Goal: Task Accomplishment & Management: Manage account settings

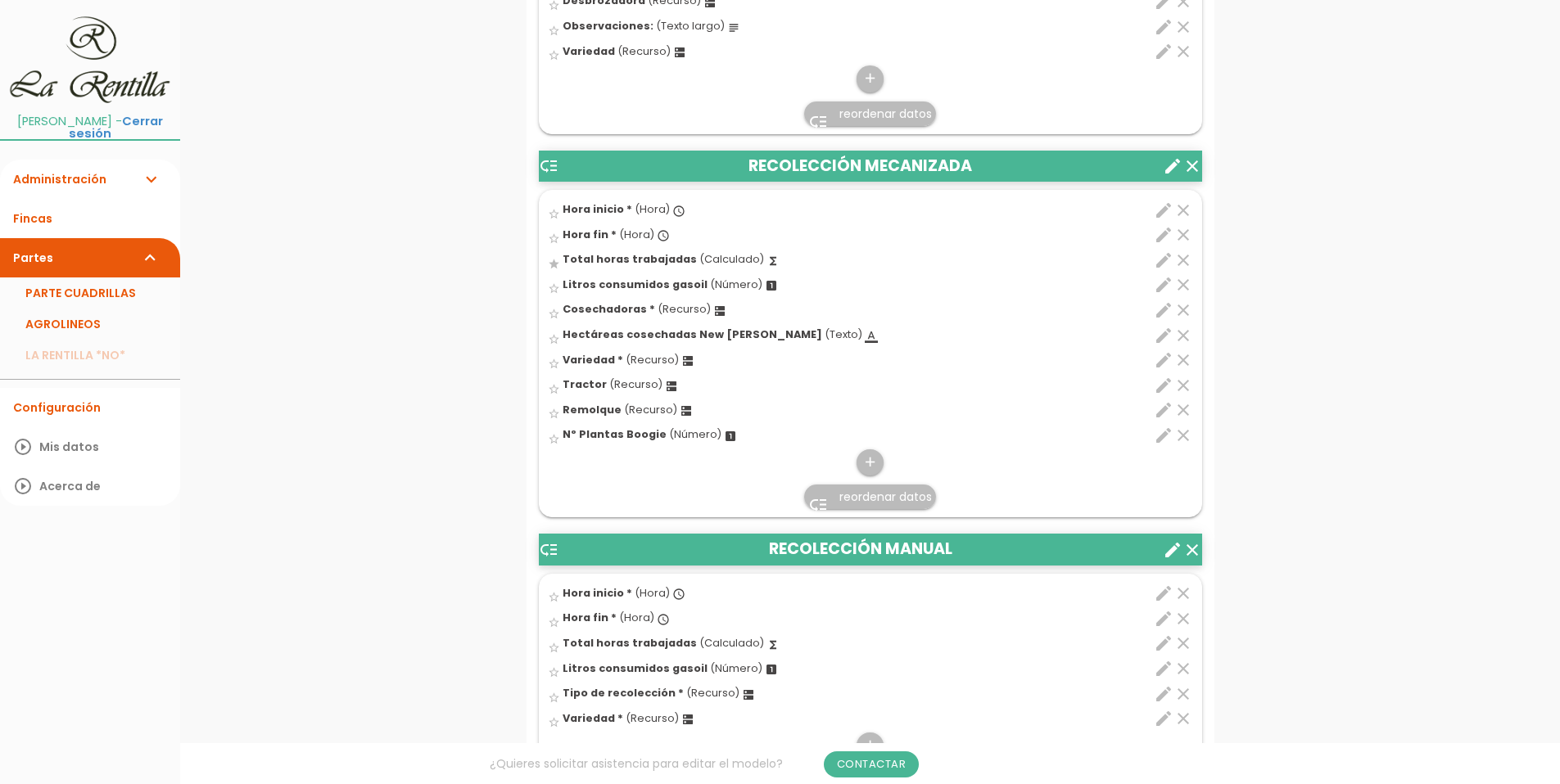
scroll to position [3881, 0]
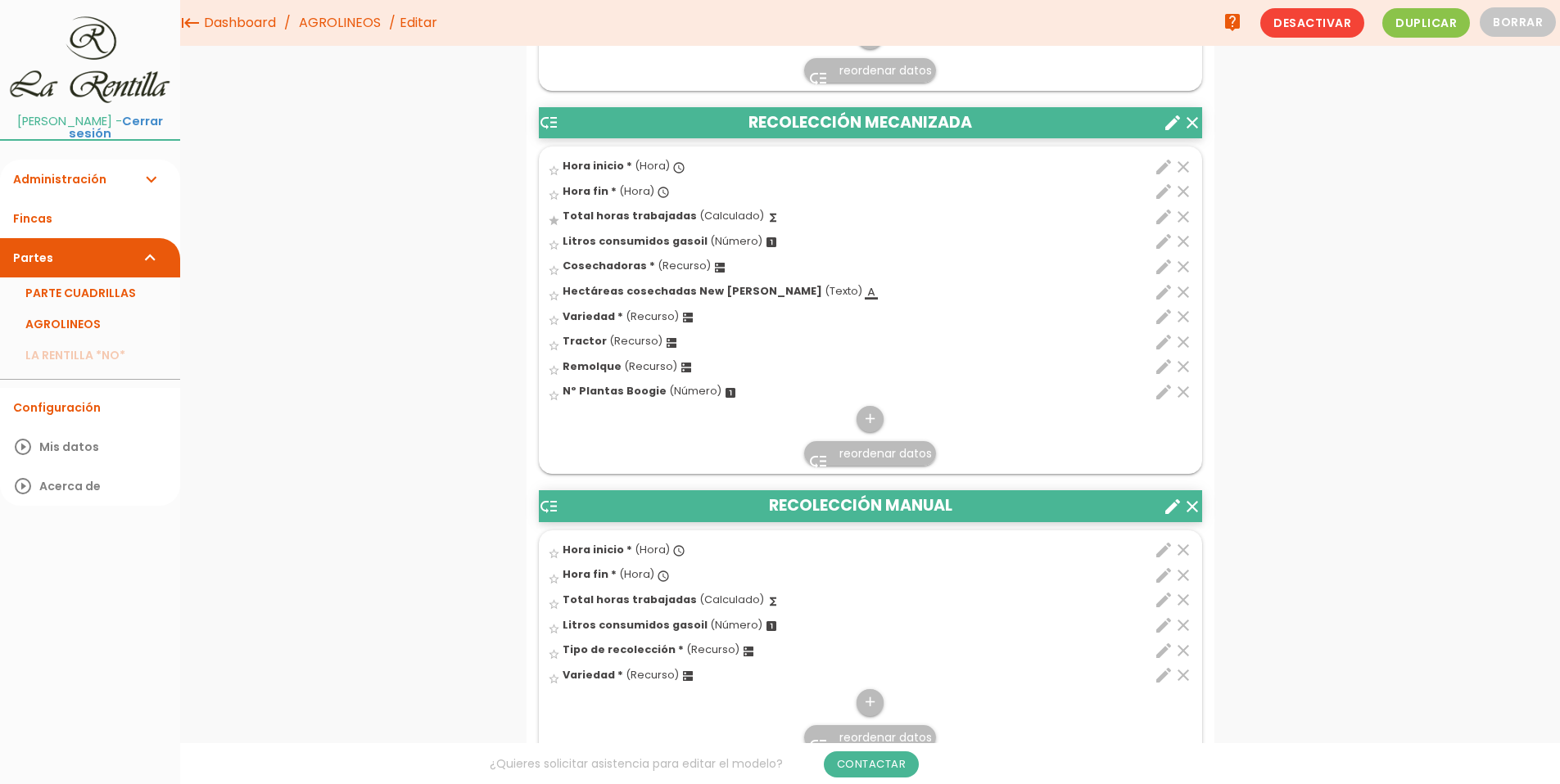
click at [84, 323] on link "AGROLINEOS" at bounding box center [89, 324] width 180 height 31
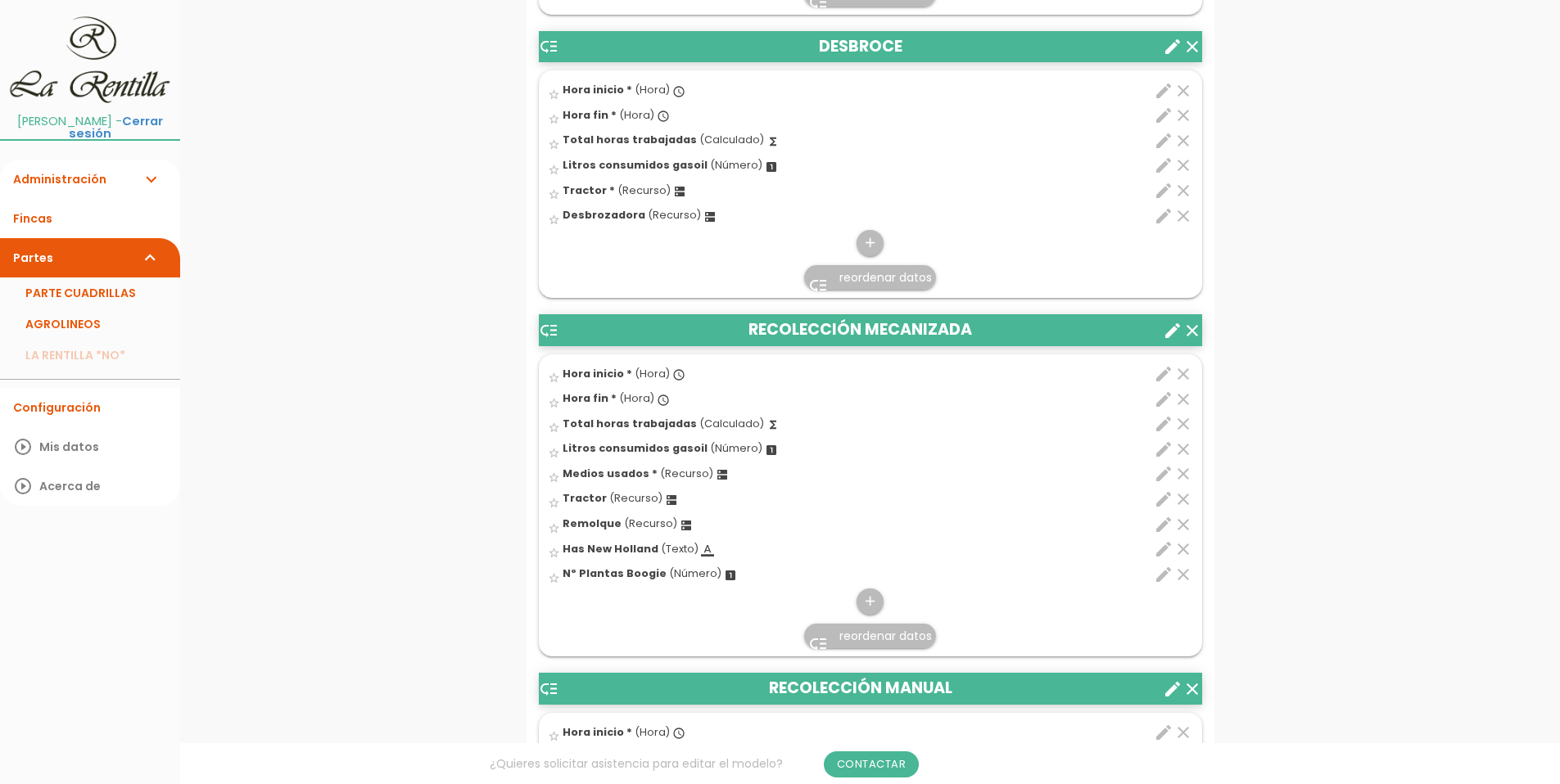
scroll to position [3795, 0]
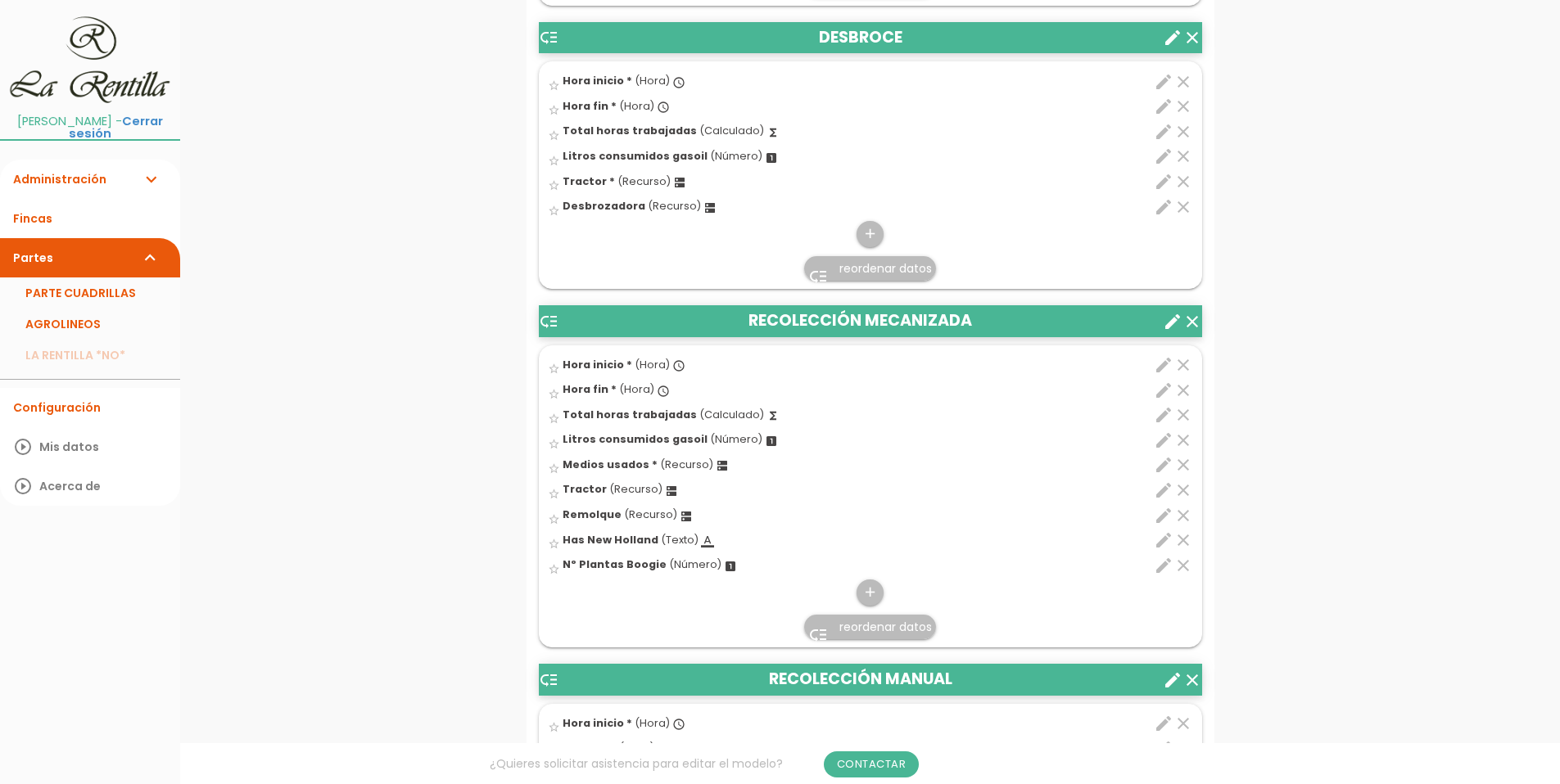
click at [719, 459] on icon "dns" at bounding box center [722, 466] width 13 height 13
click at [0, 0] on input "star_border" at bounding box center [0, 0] width 0 height 0
click at [1158, 455] on icon "edit" at bounding box center [1164, 465] width 20 height 20
select select "4914"
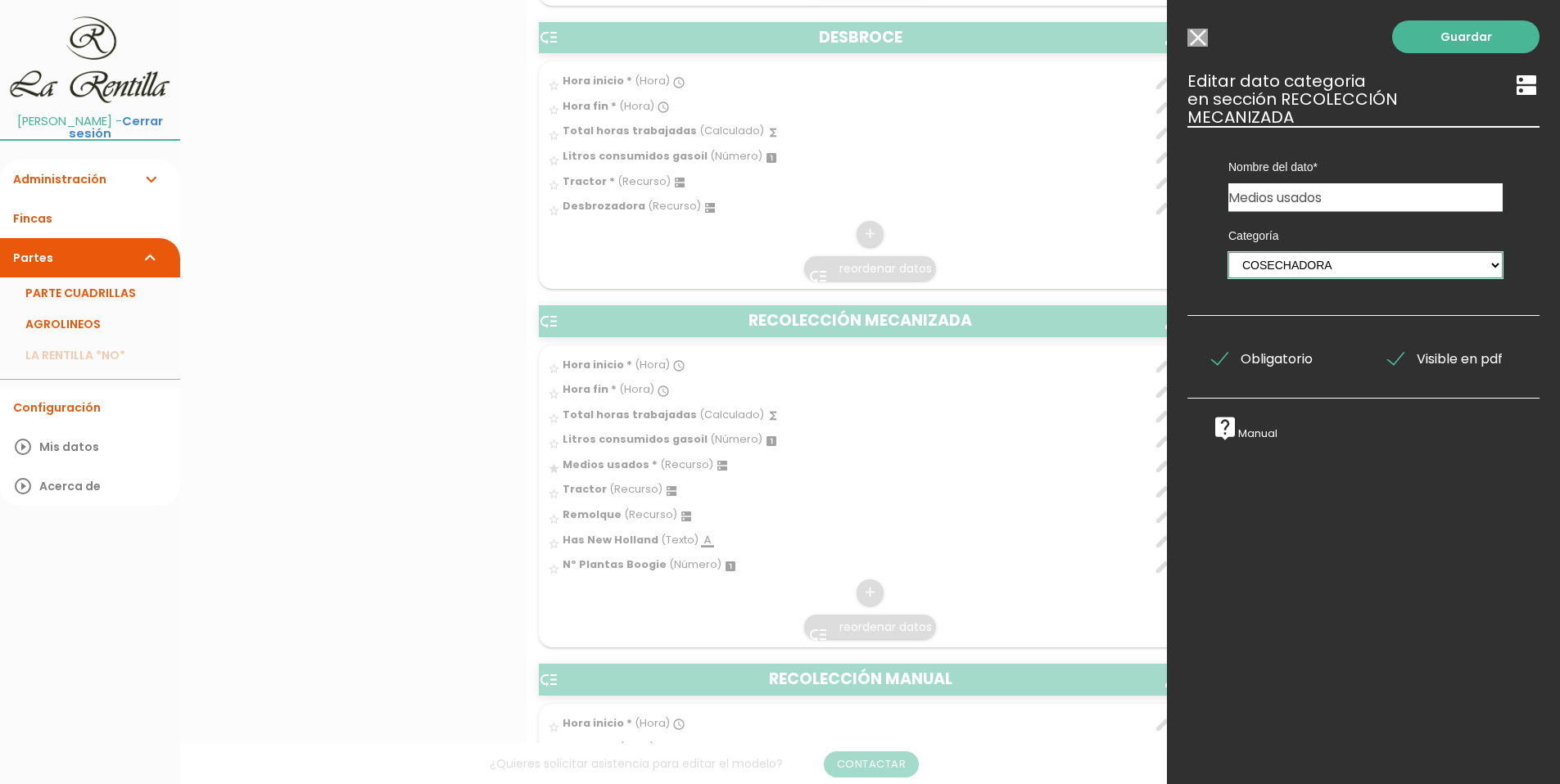
click at [1481, 263] on select "PERSONAL TAREAS PLANTACIONES MAQUINARIA PODADORAS UTENSILIOS VARIEDADES ATOMIZA…" at bounding box center [1365, 265] width 275 height 26
click at [1191, 30] on input "Seleccionar todos los usuarios" at bounding box center [1197, 38] width 21 height 18
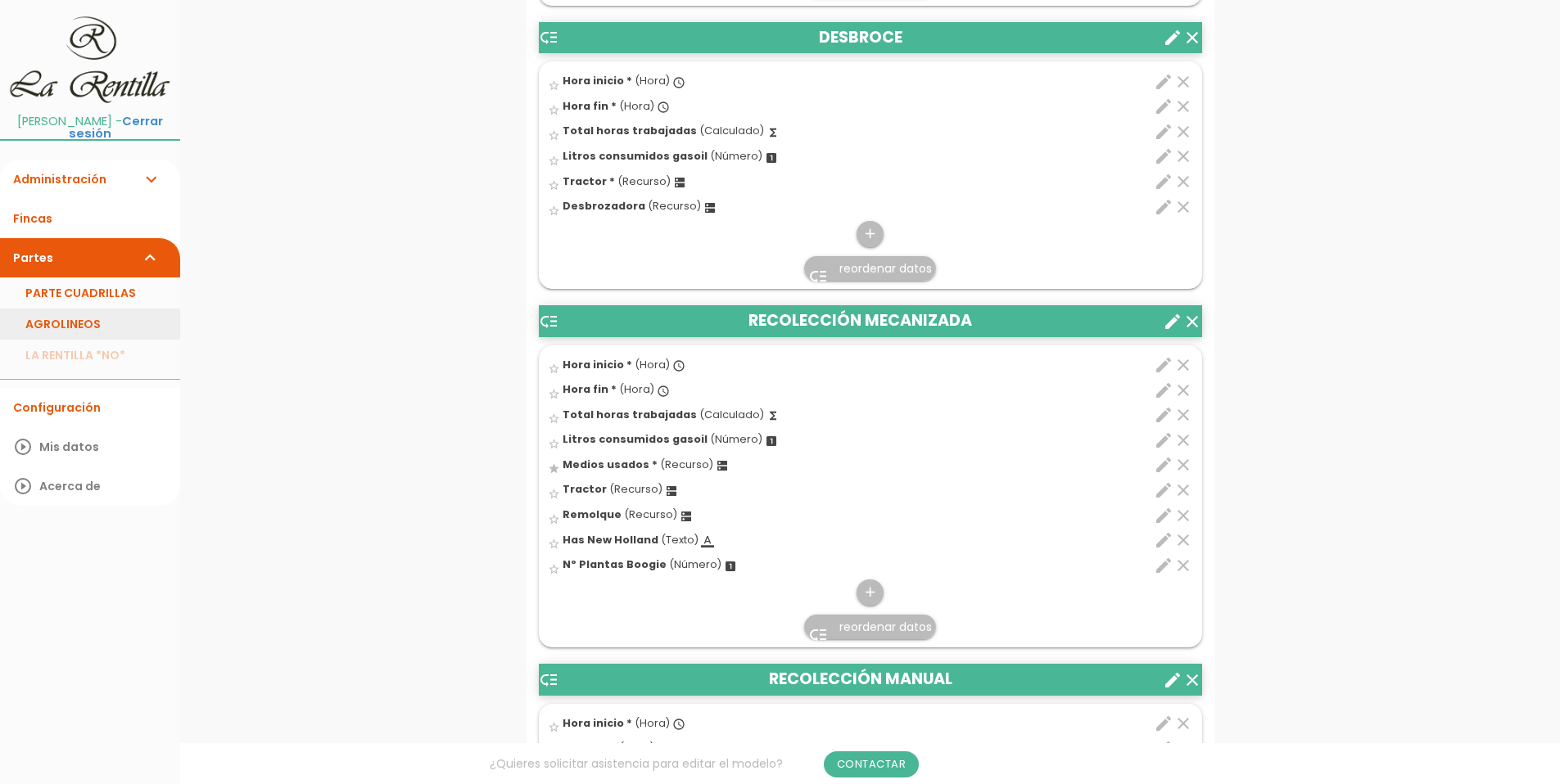
click at [72, 318] on link "AGROLINEOS" at bounding box center [89, 324] width 180 height 31
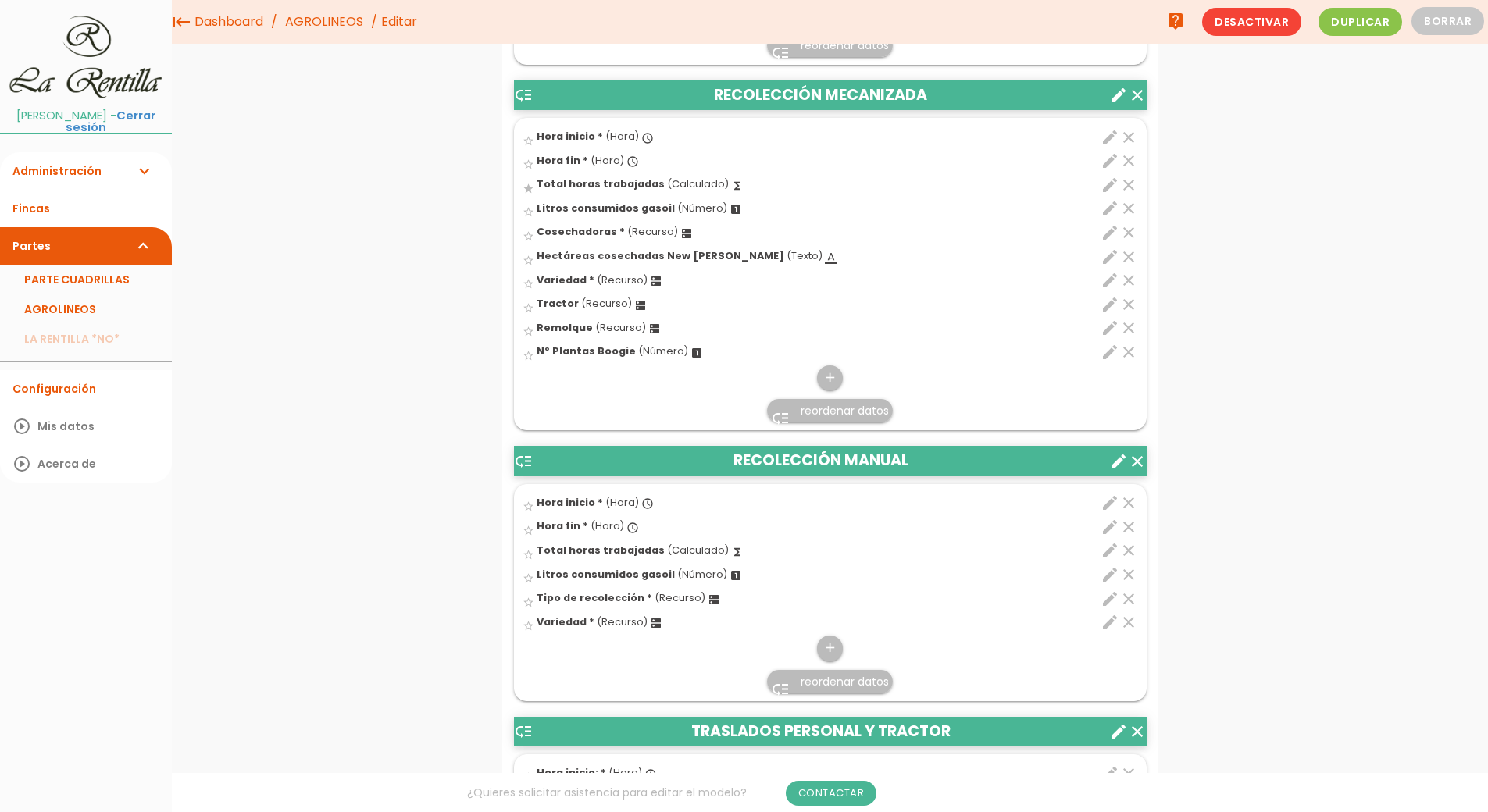
scroll to position [3715, 0]
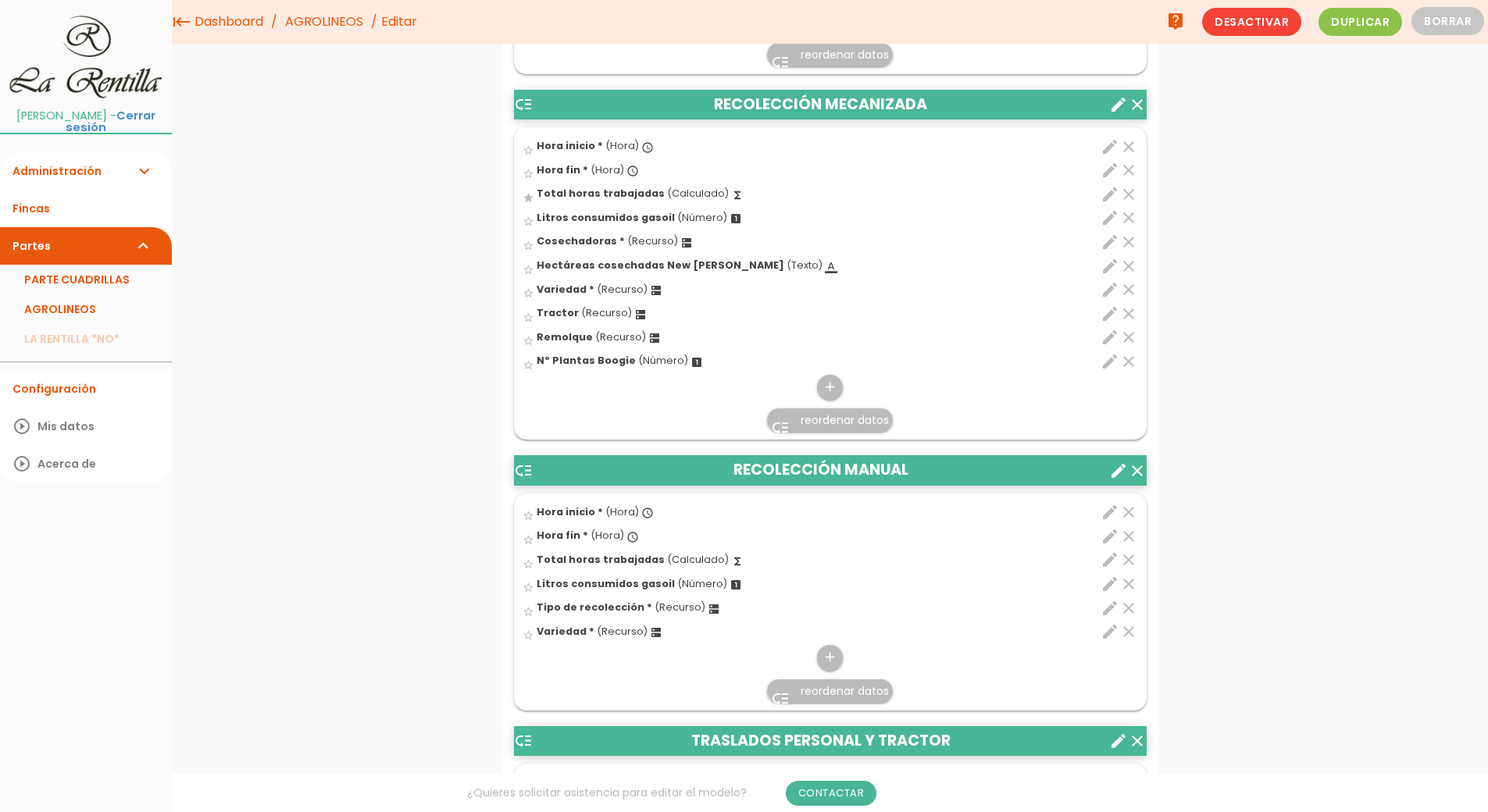
click at [298, 310] on div "menu keyboard_tab Dashboard AGROLINEOS Editar" at bounding box center [829, 749] width 1317 height 8929
click at [1107, 248] on icon "edit" at bounding box center [1110, 242] width 19 height 19
select select "4914"
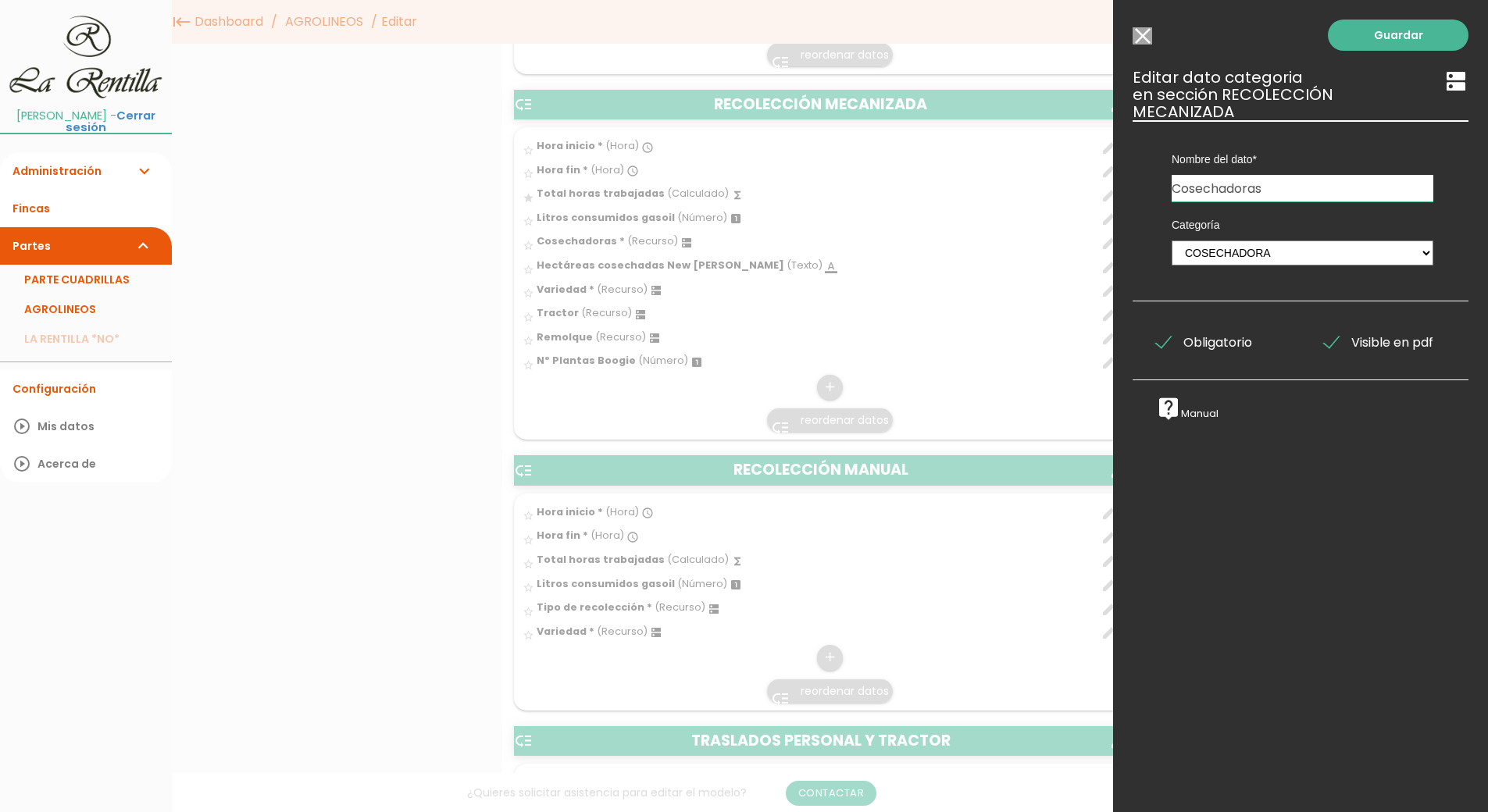
click at [1165, 337] on span "Obligatorio" at bounding box center [1204, 342] width 96 height 20
click at [0, 0] on input "Obligatorio" at bounding box center [0, 0] width 0 height 0
click at [1394, 36] on link "Guardar" at bounding box center [1398, 35] width 141 height 32
click at [1142, 37] on input "Seleccionar todos los usuarios" at bounding box center [1142, 36] width 20 height 17
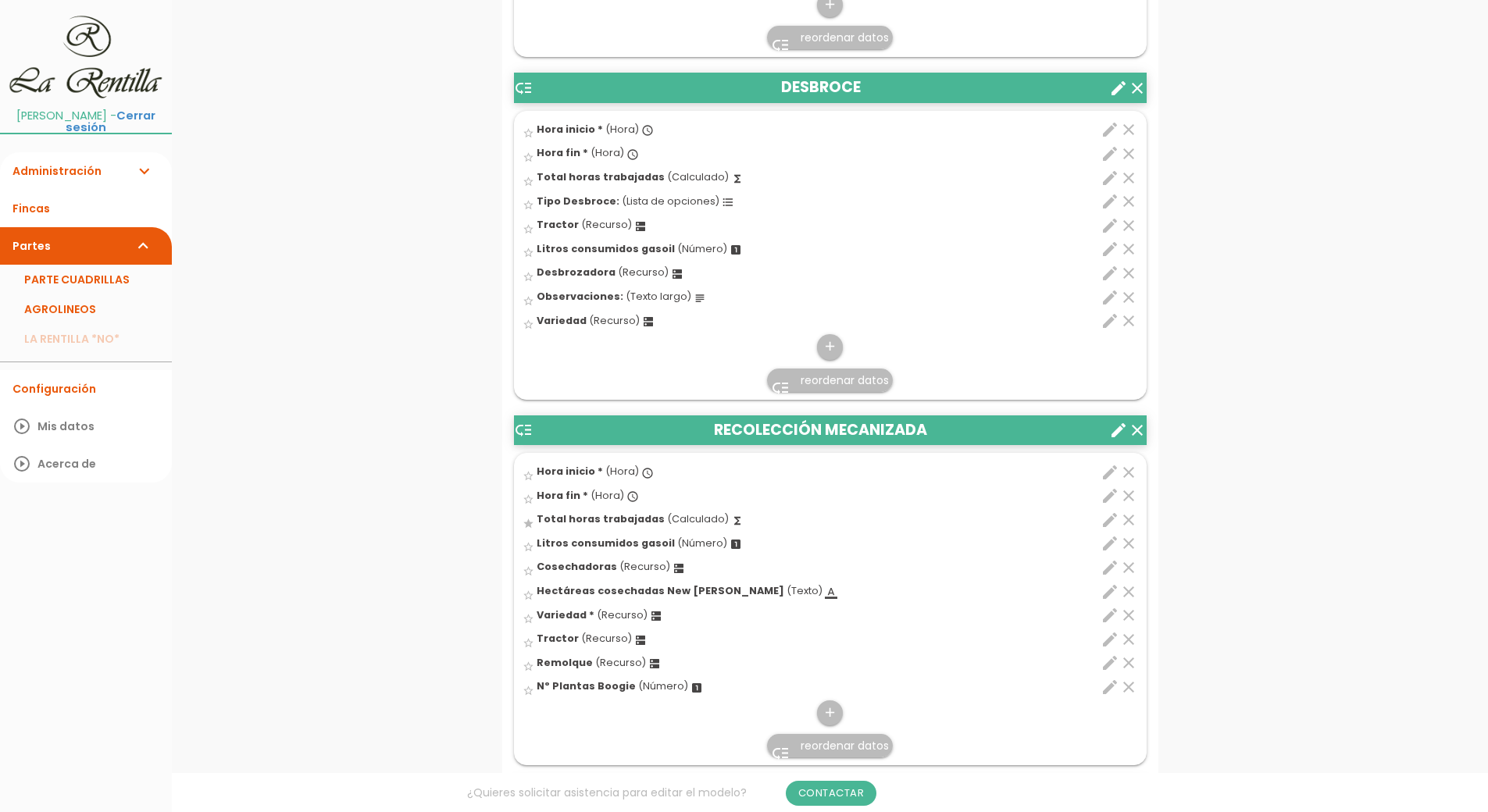
scroll to position [3662, 0]
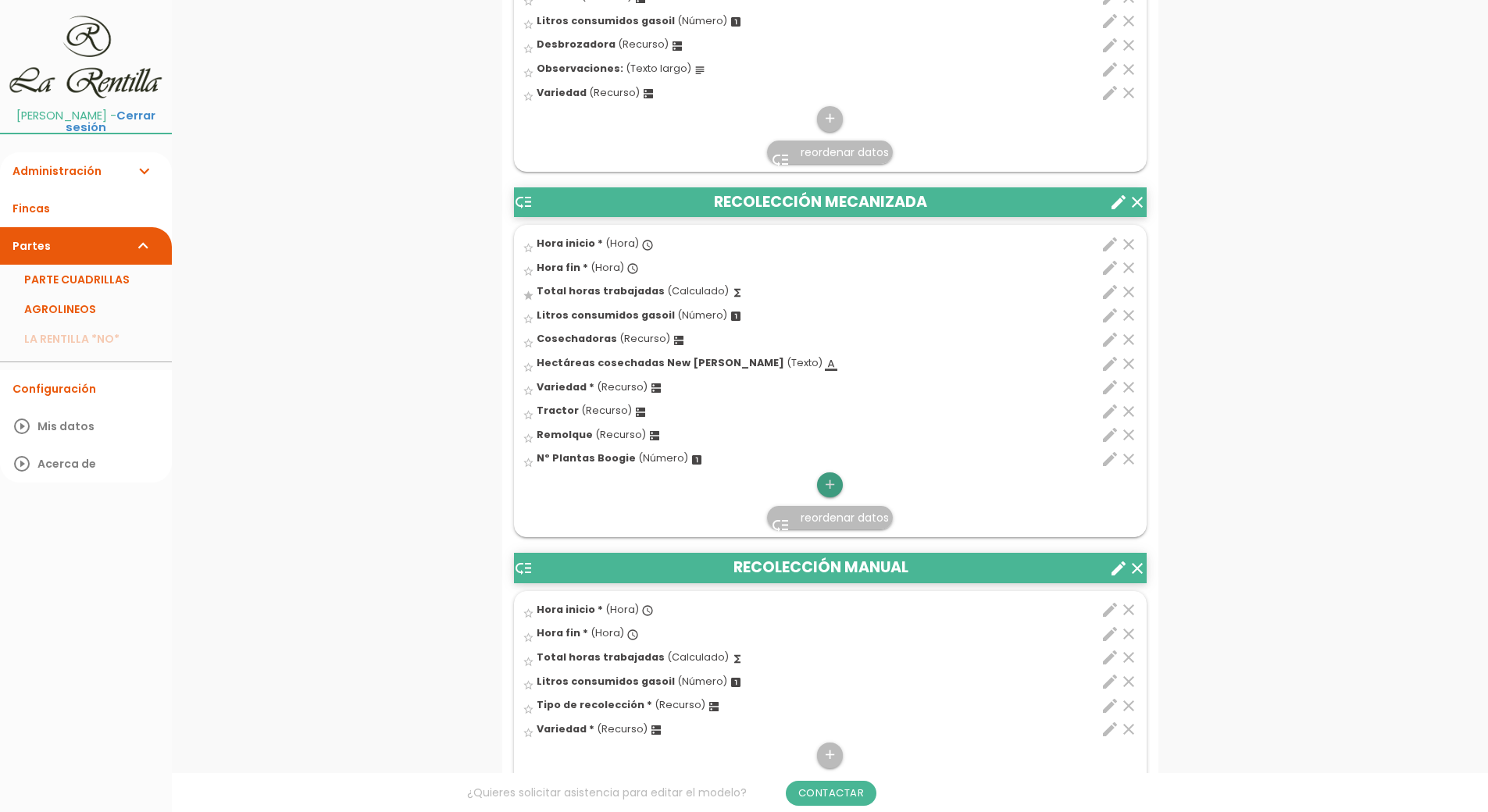
click at [831, 485] on icon "add" at bounding box center [829, 484] width 15 height 25
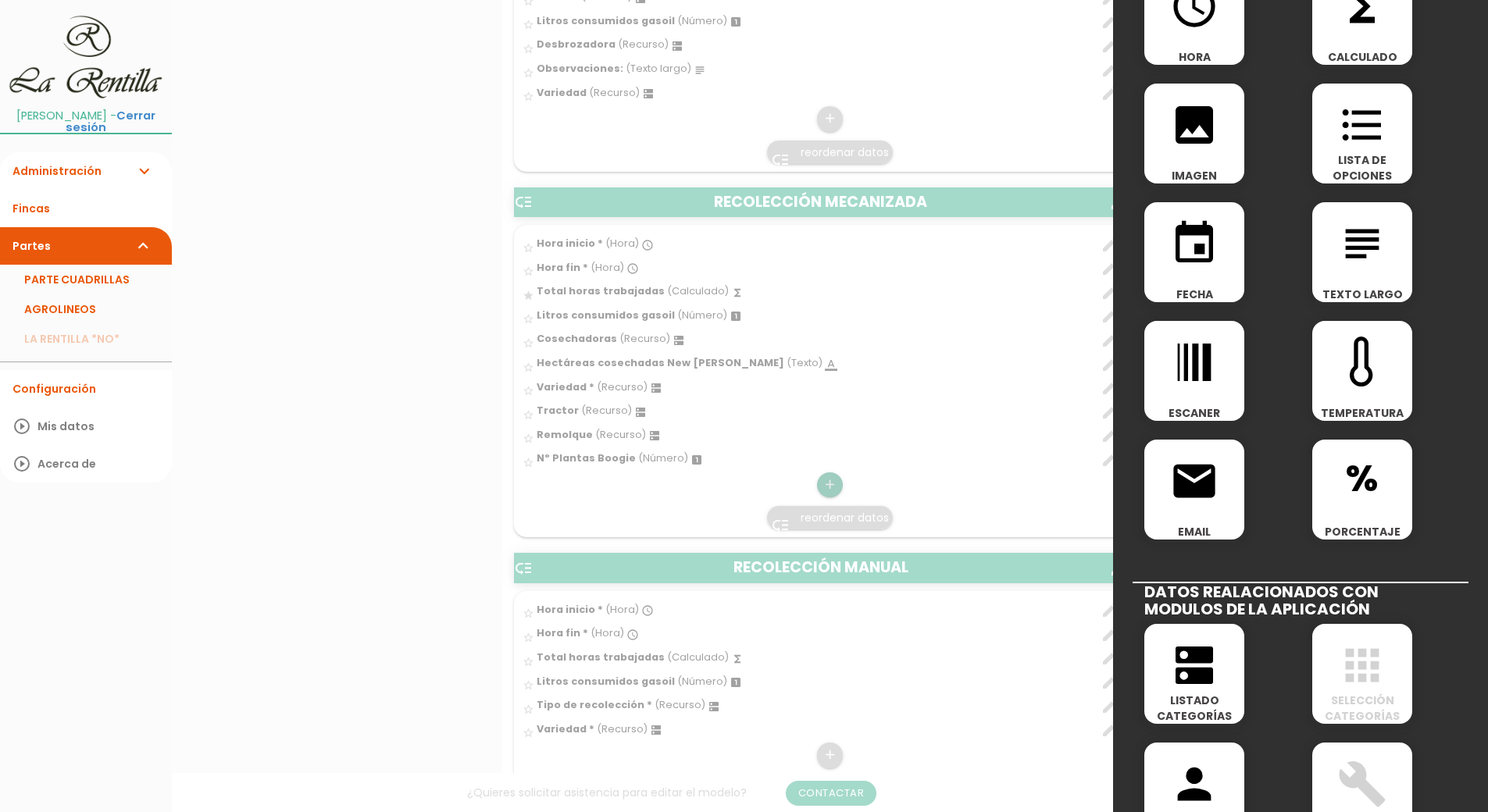
scroll to position [391, 0]
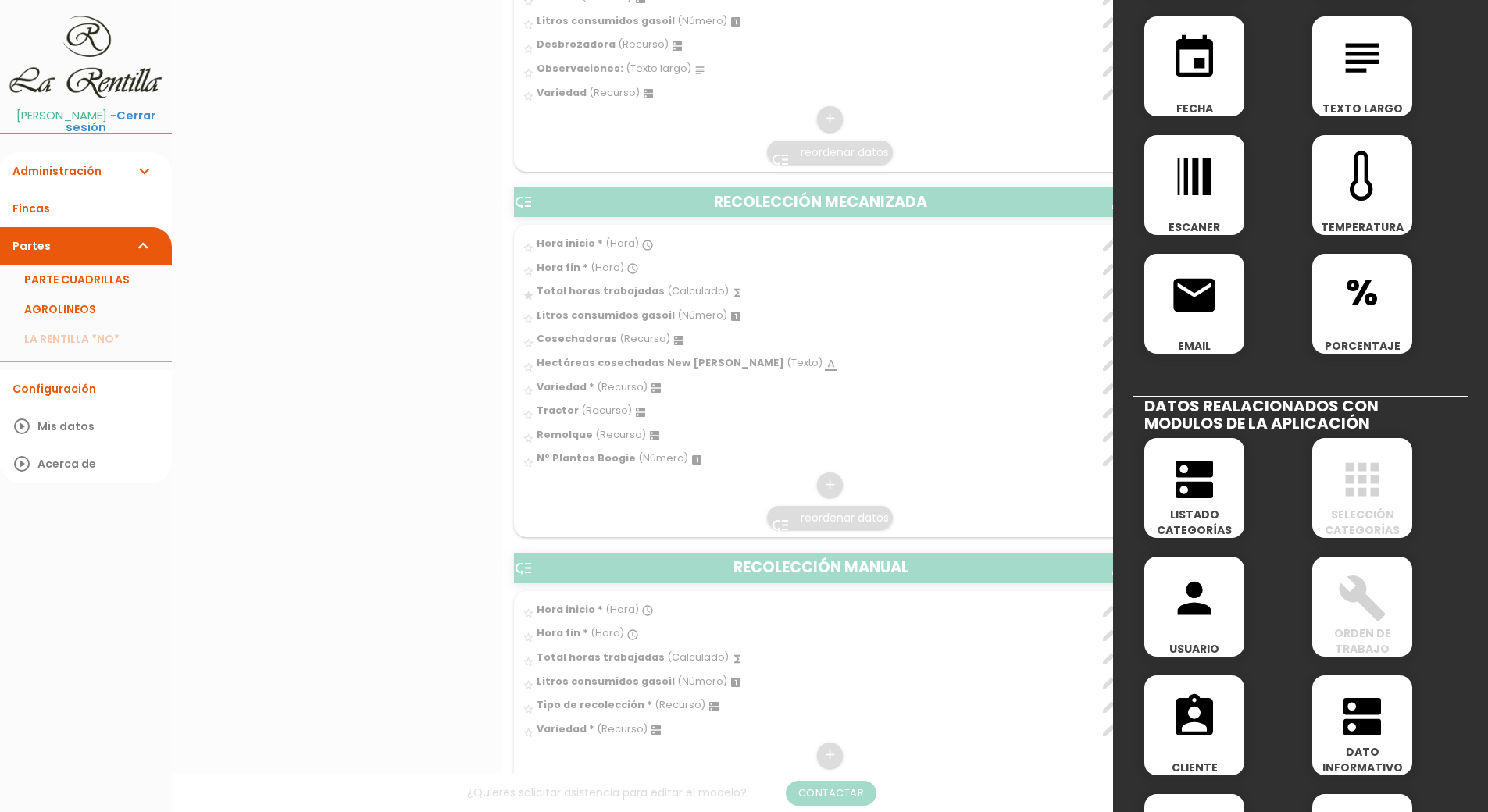
click at [1212, 532] on span "LISTADO CATEGORÍAS" at bounding box center [1194, 522] width 100 height 32
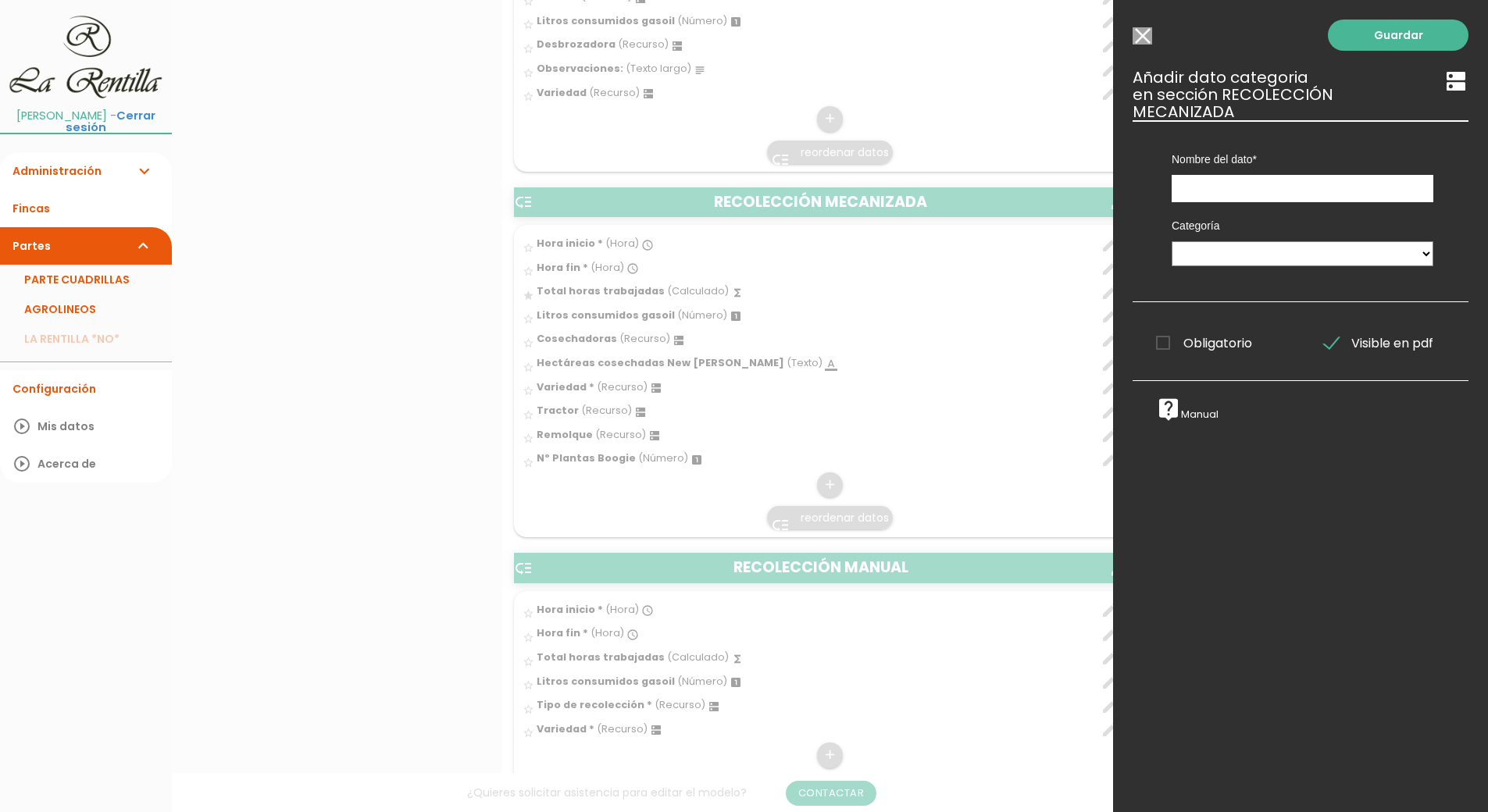
click at [1212, 178] on div "Nombre del dato Hora inicio Hora inicio: Hora inicio Hora inicio Hora inicio Ho…" at bounding box center [1302, 161] width 285 height 82
click at [1213, 184] on input "text" at bounding box center [1302, 188] width 262 height 27
click at [1225, 180] on input "Medios Usados" at bounding box center [1302, 188] width 262 height 27
type input "Medios usados"
click at [1219, 254] on select "PERSONAL TAREAS PLANTACIONES MAQUINARIA PODADORAS UTENSILIOS VARIEDADES ATOMIZA…" at bounding box center [1302, 253] width 262 height 25
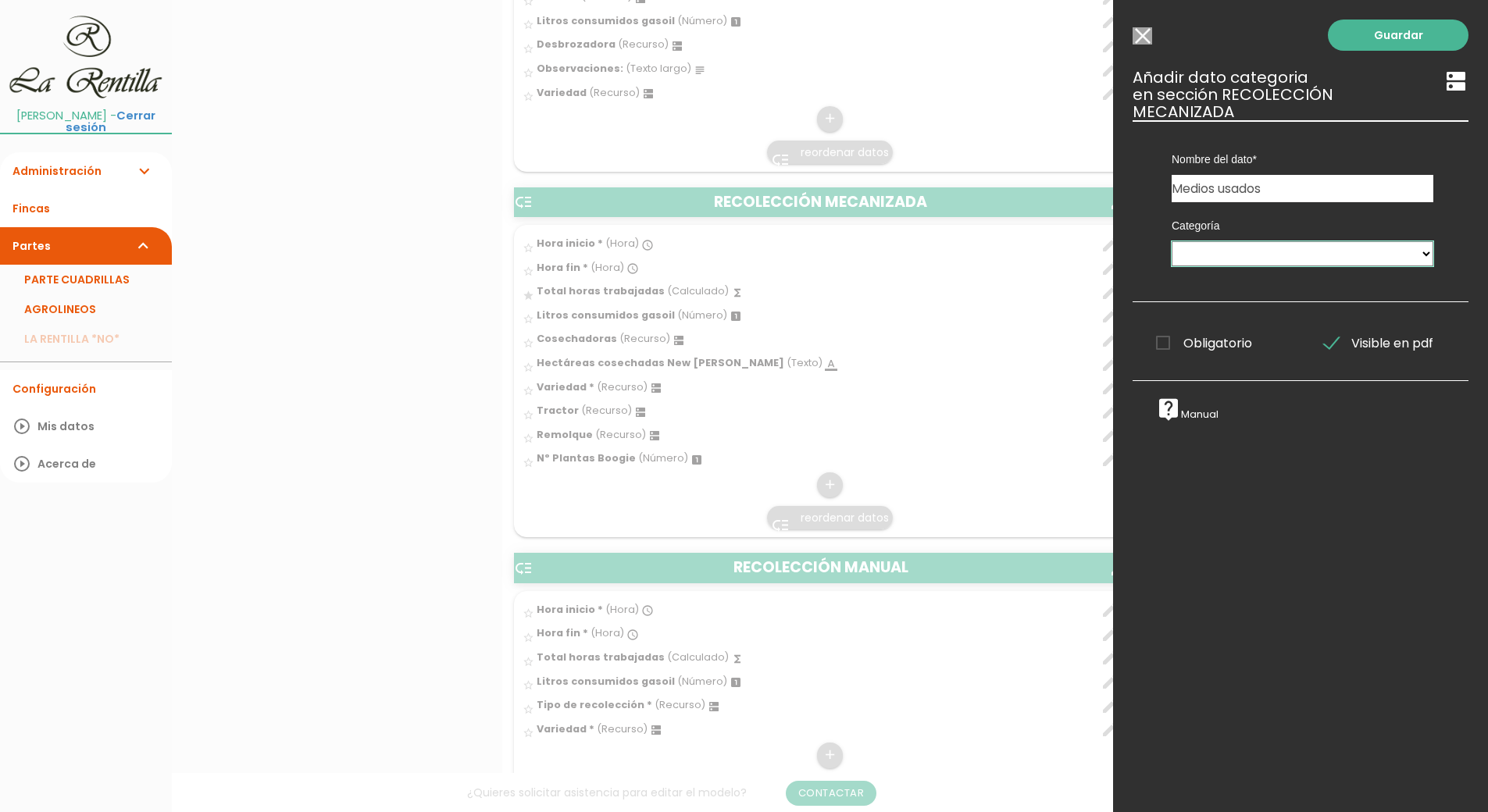
click at [1224, 264] on select "PERSONAL TAREAS PLANTACIONES MAQUINARIA PODADORAS UTENSILIOS VARIEDADES ATOMIZA…" at bounding box center [1302, 253] width 262 height 25
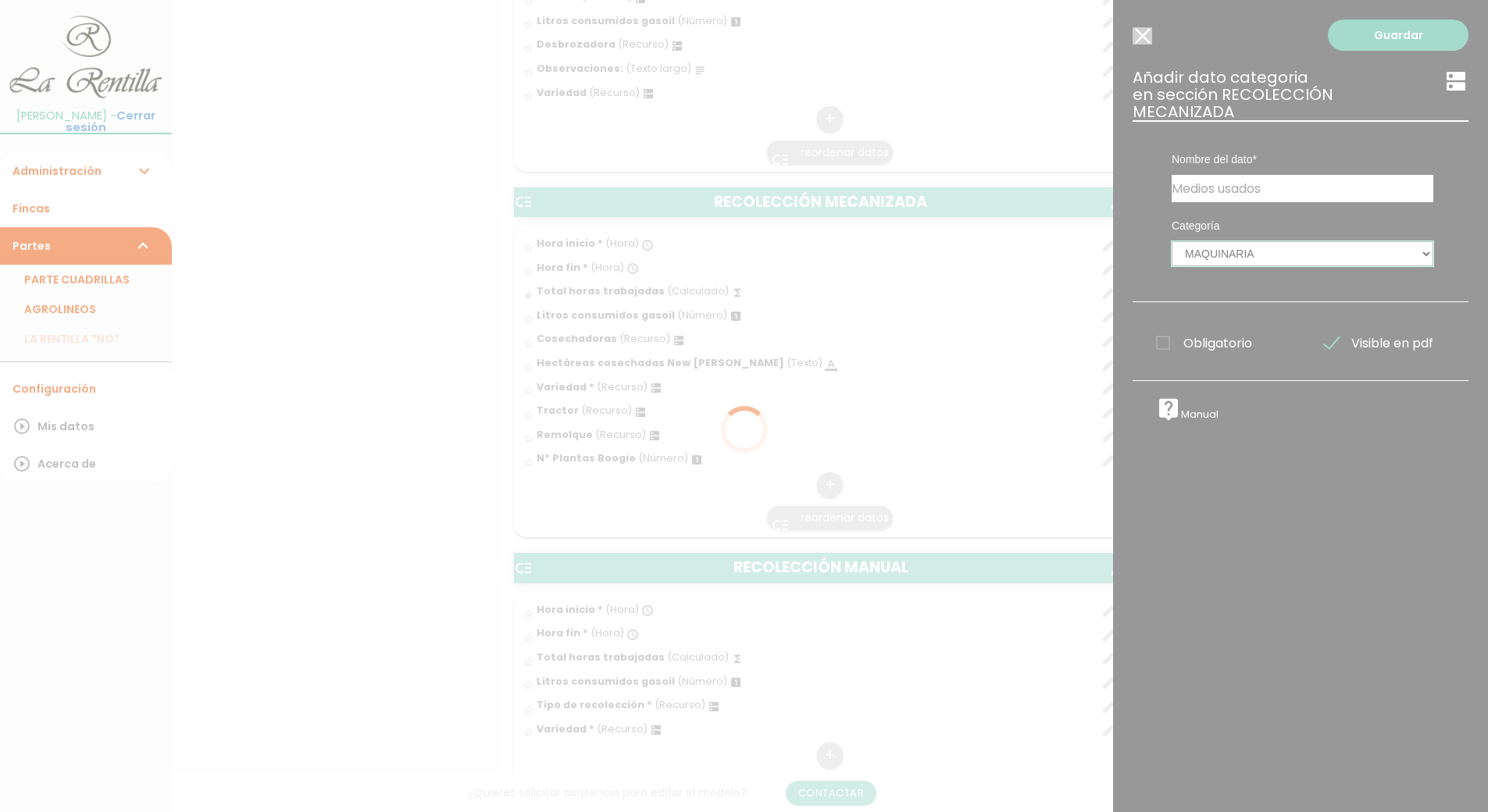
select select "5016"
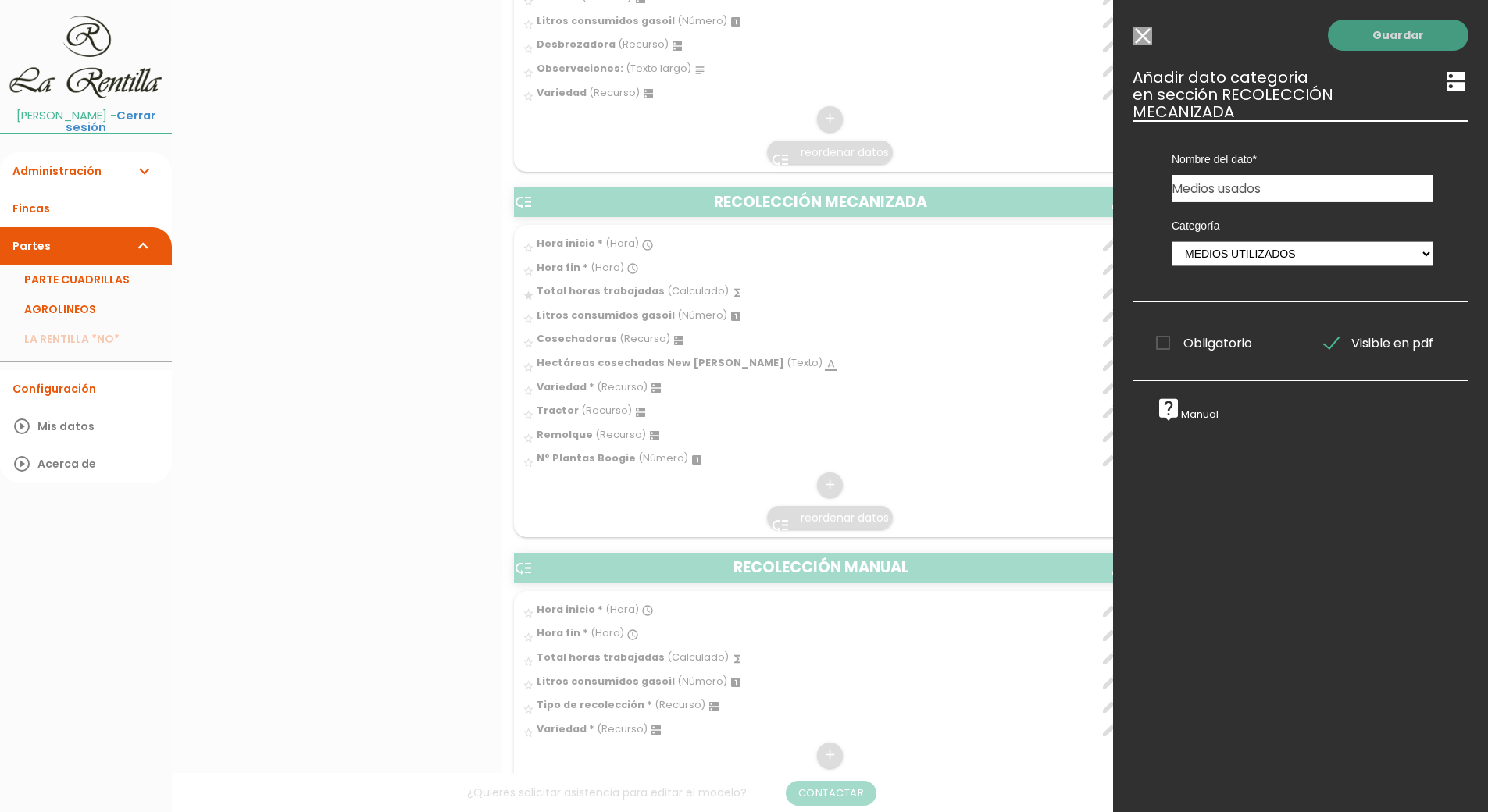
click at [1375, 32] on link "Guardar" at bounding box center [1398, 35] width 141 height 32
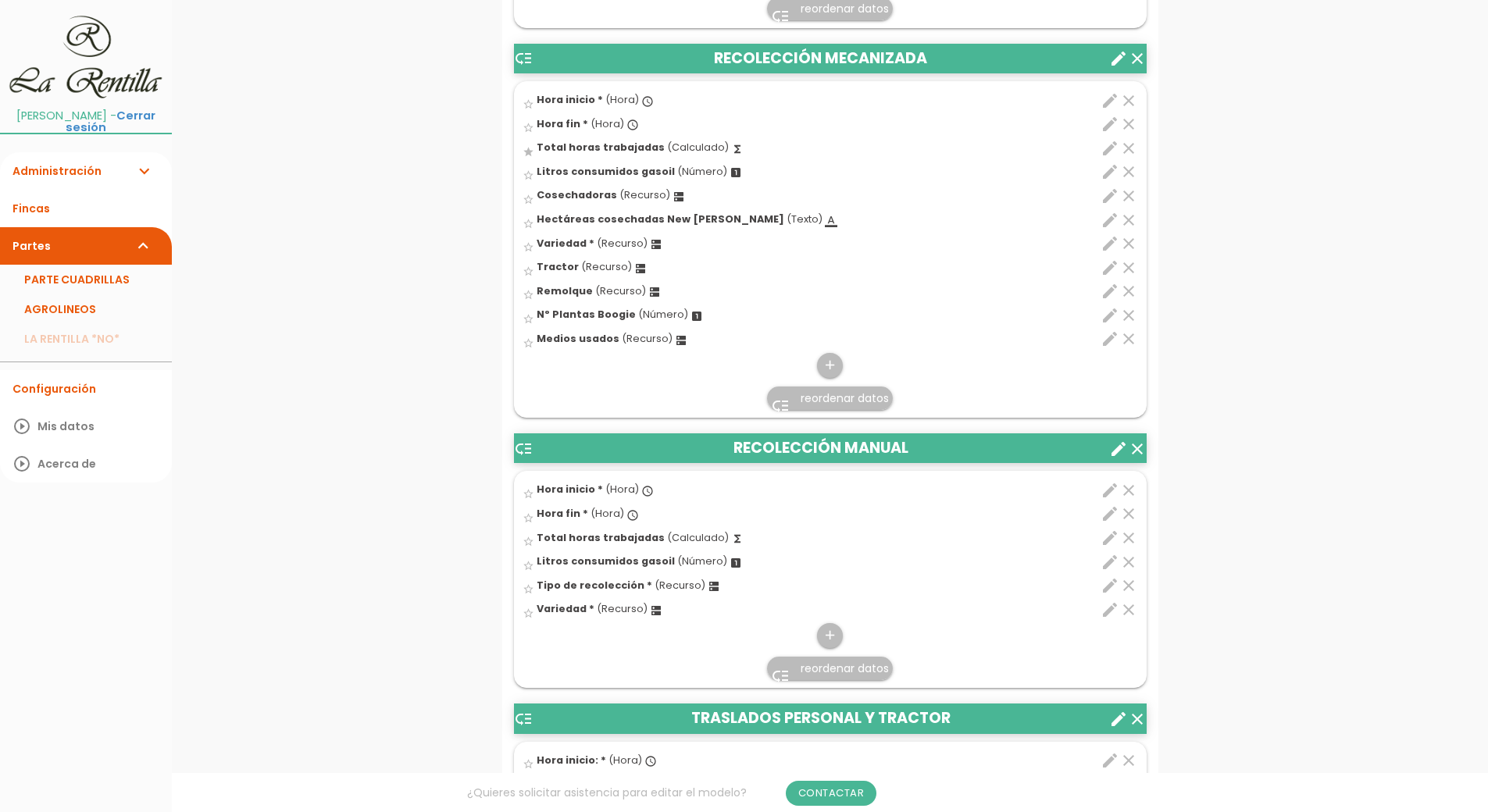
scroll to position [3818, 0]
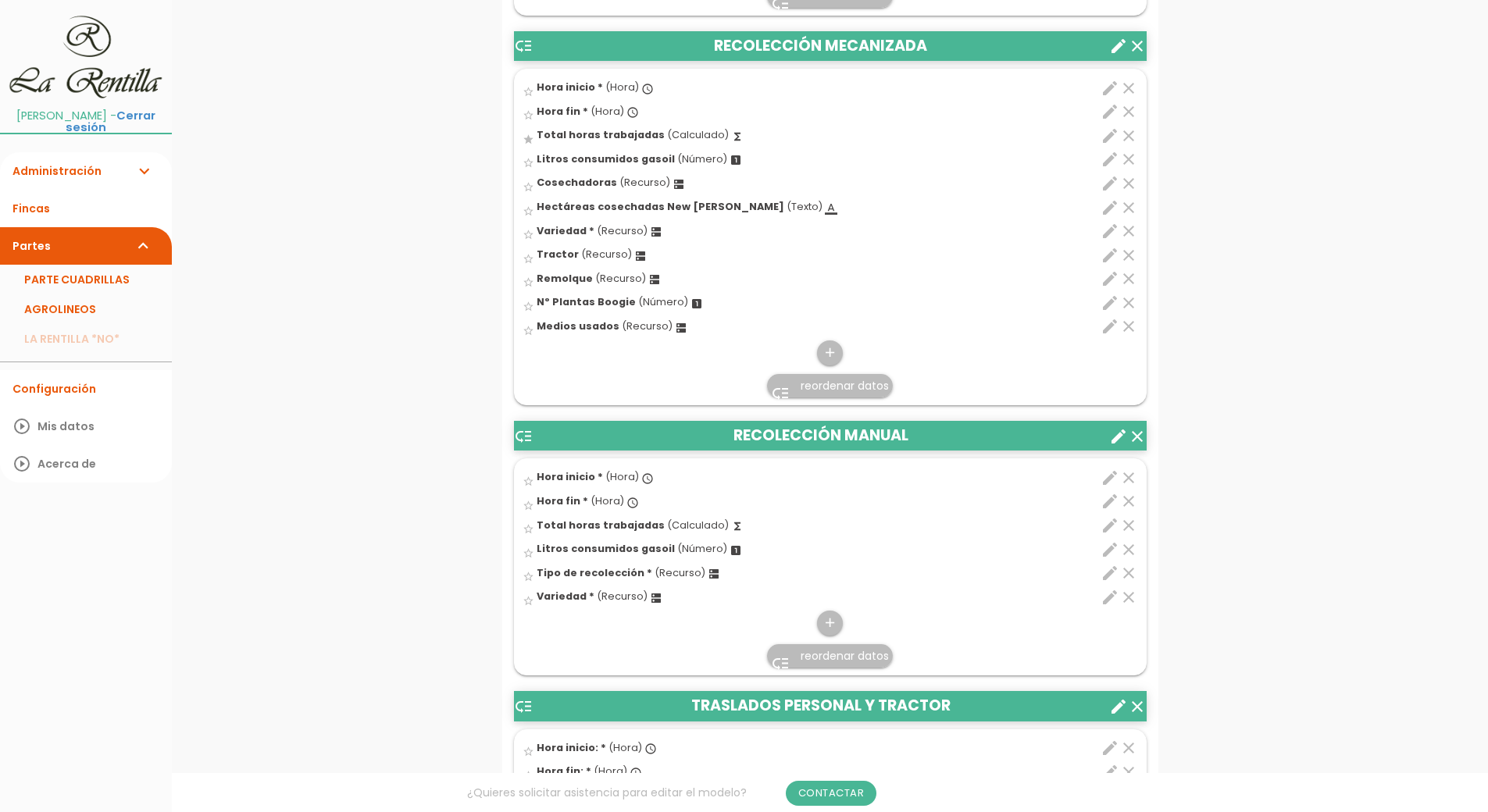
click at [825, 390] on span "reordenar datos" at bounding box center [844, 386] width 88 height 15
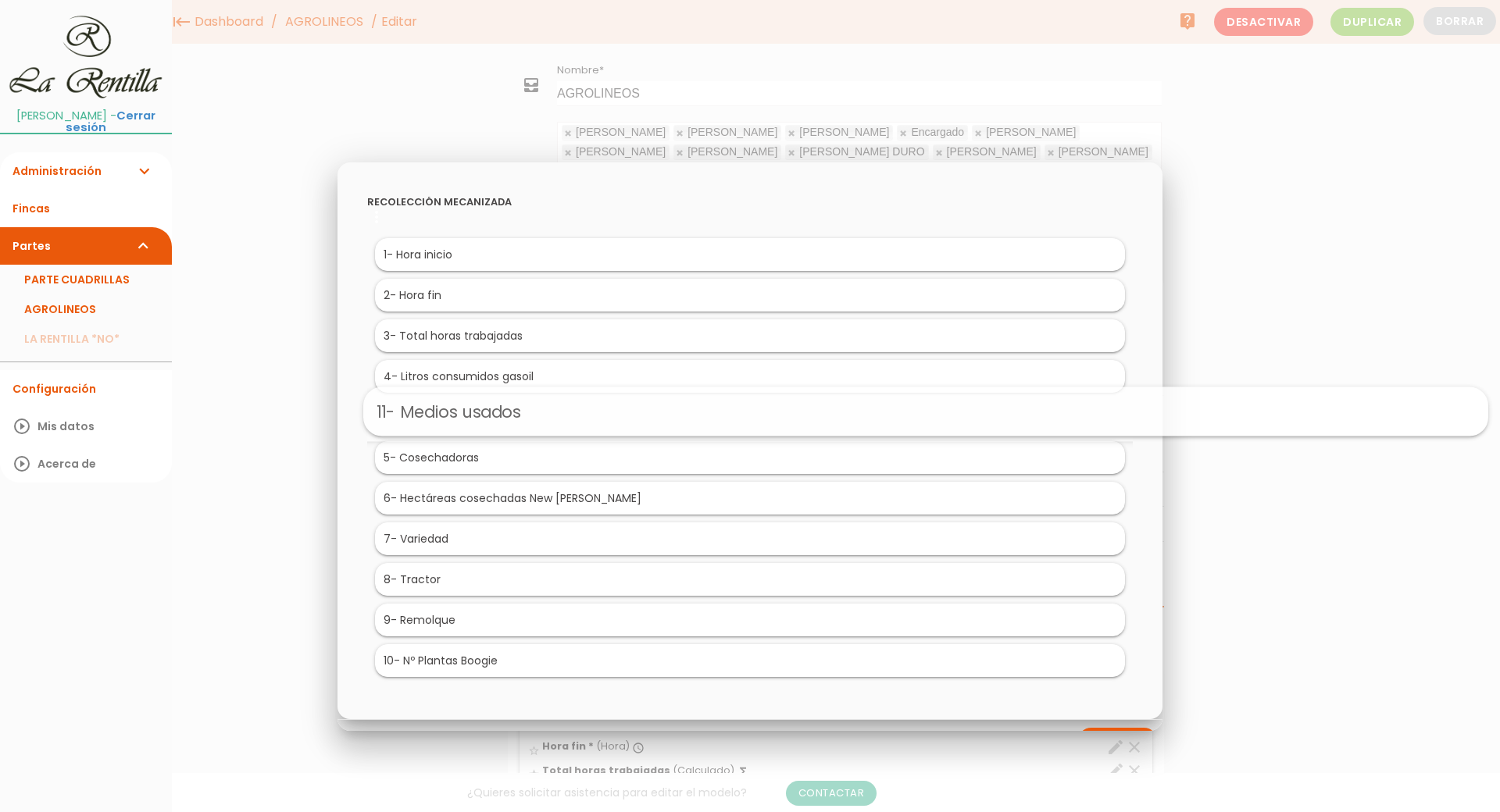
drag, startPoint x: 469, startPoint y: 663, endPoint x: 645, endPoint y: 411, distance: 307.4
click at [499, 382] on li "4 - Litros consumidos gasoil" at bounding box center [749, 376] width 750 height 32
click at [460, 536] on li "7 - Variedad" at bounding box center [749, 538] width 750 height 32
click at [1262, 233] on div at bounding box center [750, 304] width 1500 height 1015
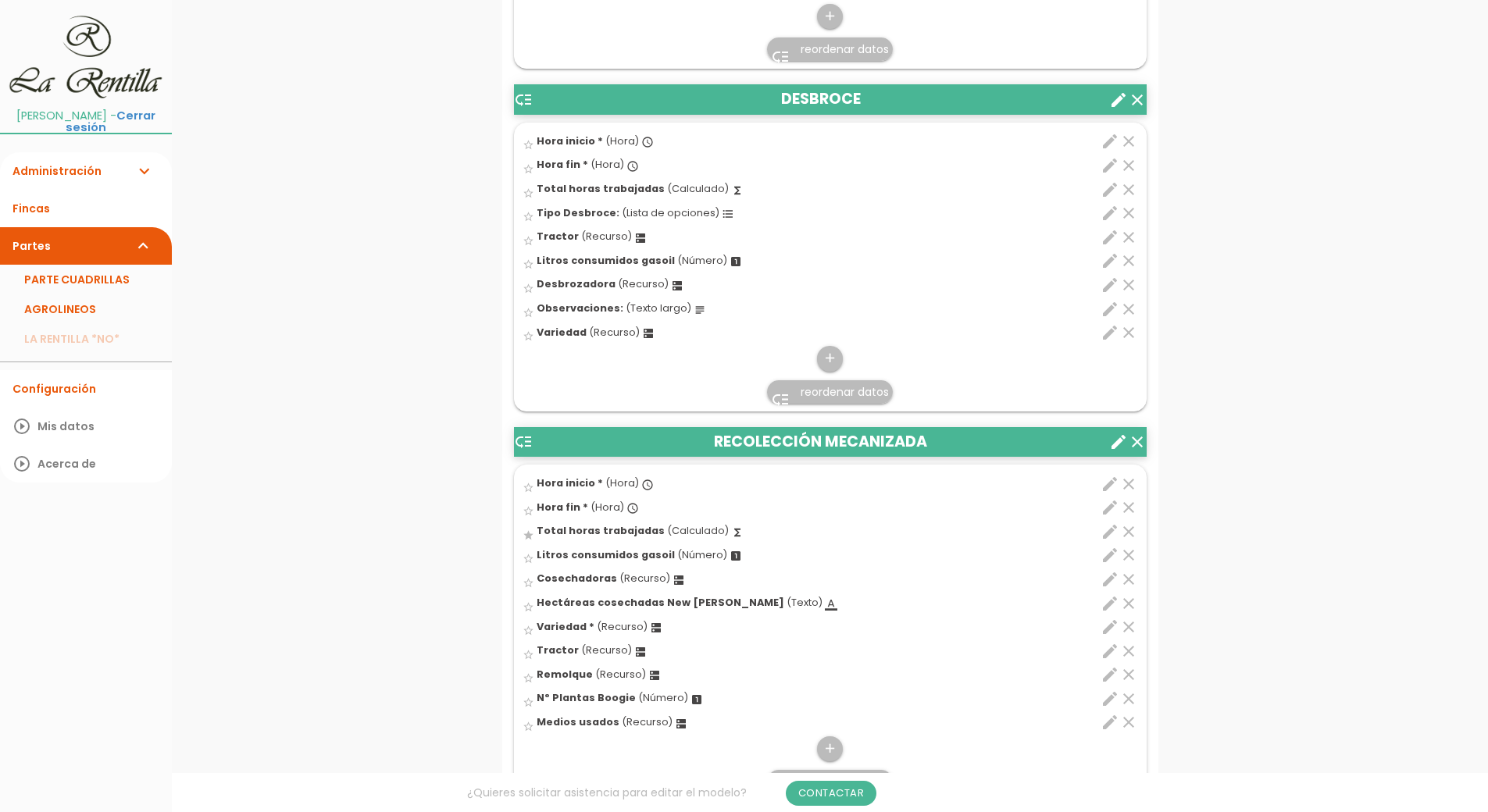
scroll to position [3670, 0]
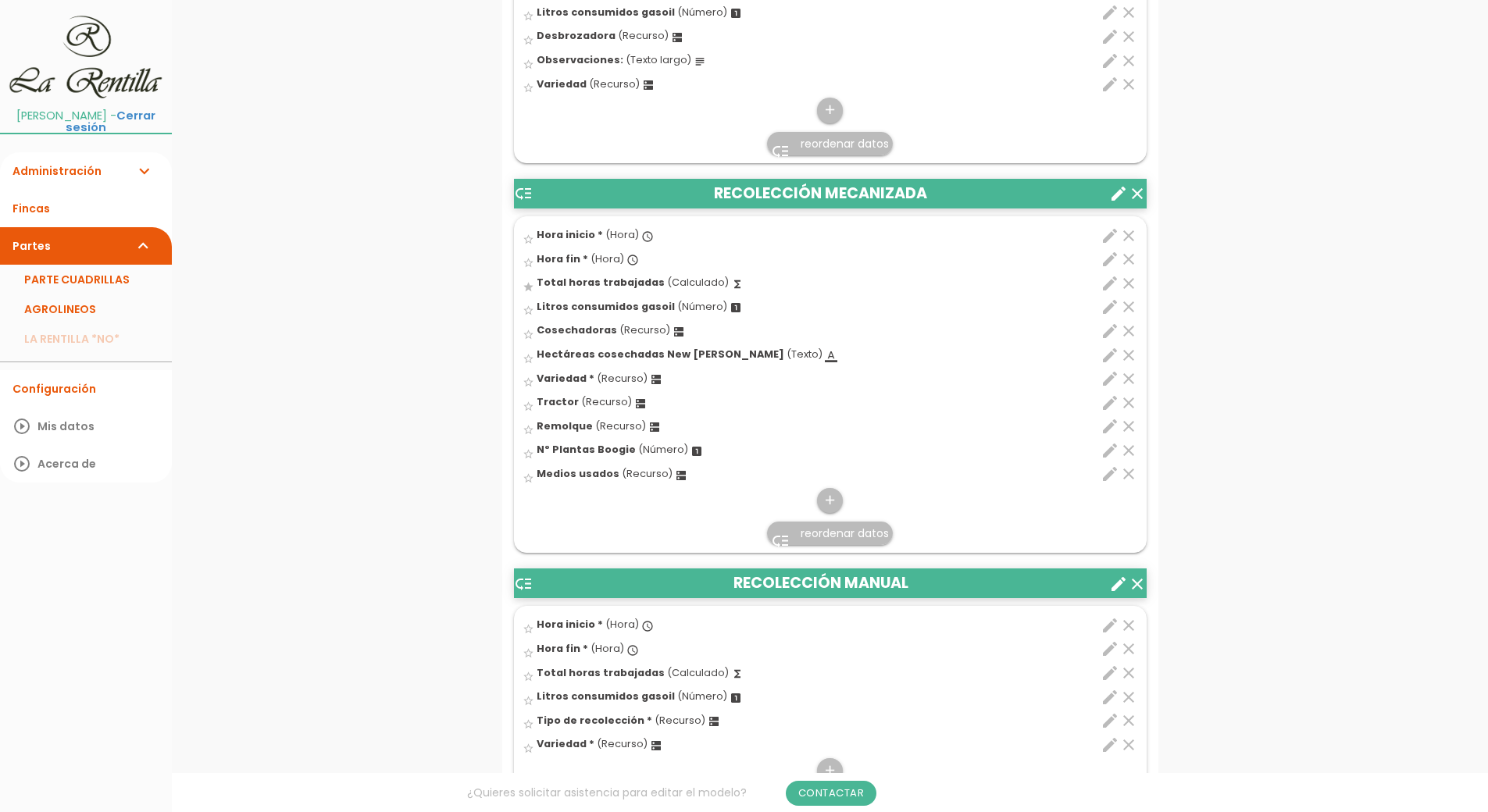
click at [1107, 380] on icon "edit" at bounding box center [1110, 379] width 19 height 19
select select "4904"
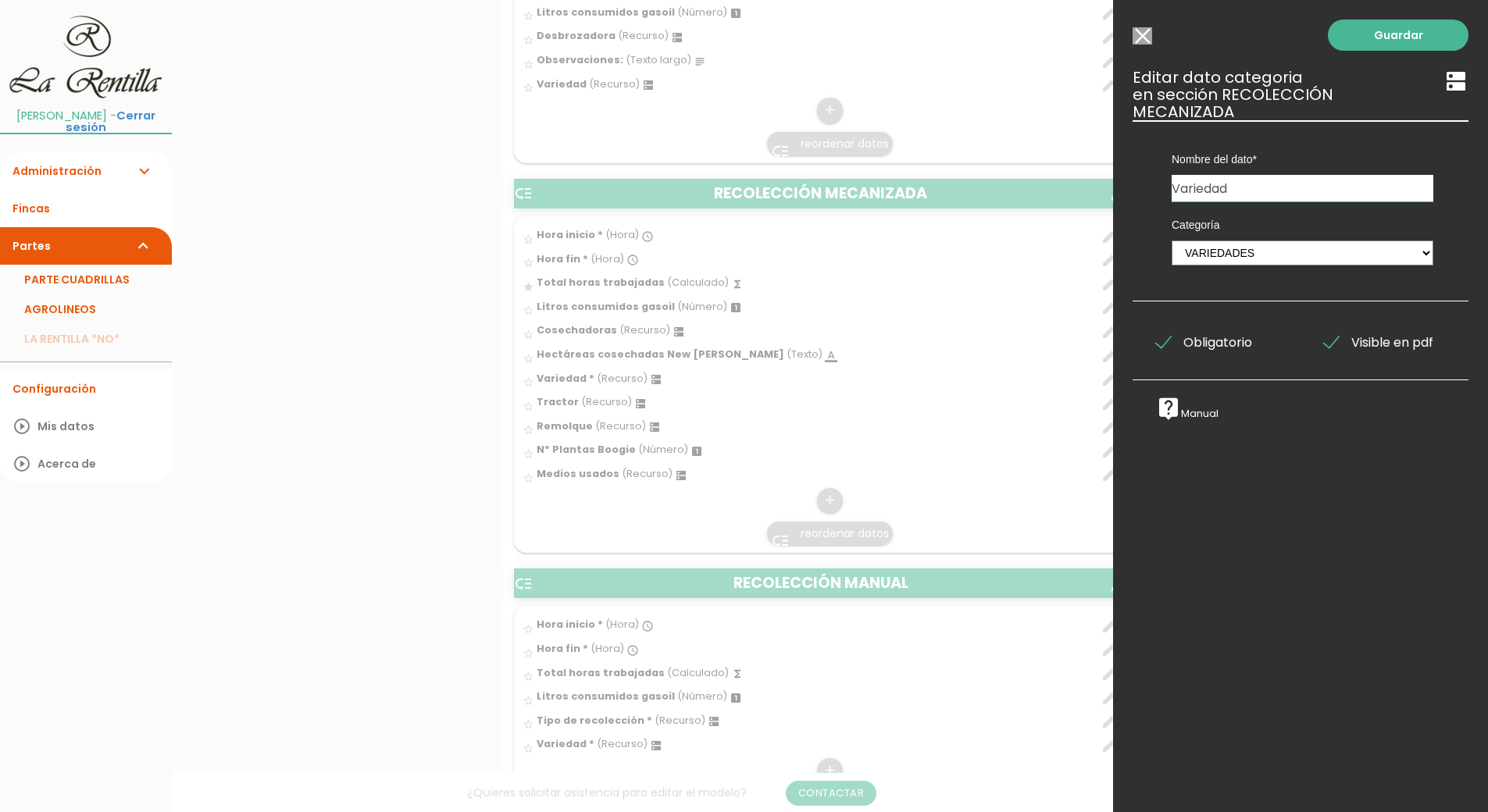
click at [1144, 42] on input "Seleccionar todos los usuarios" at bounding box center [1142, 36] width 20 height 17
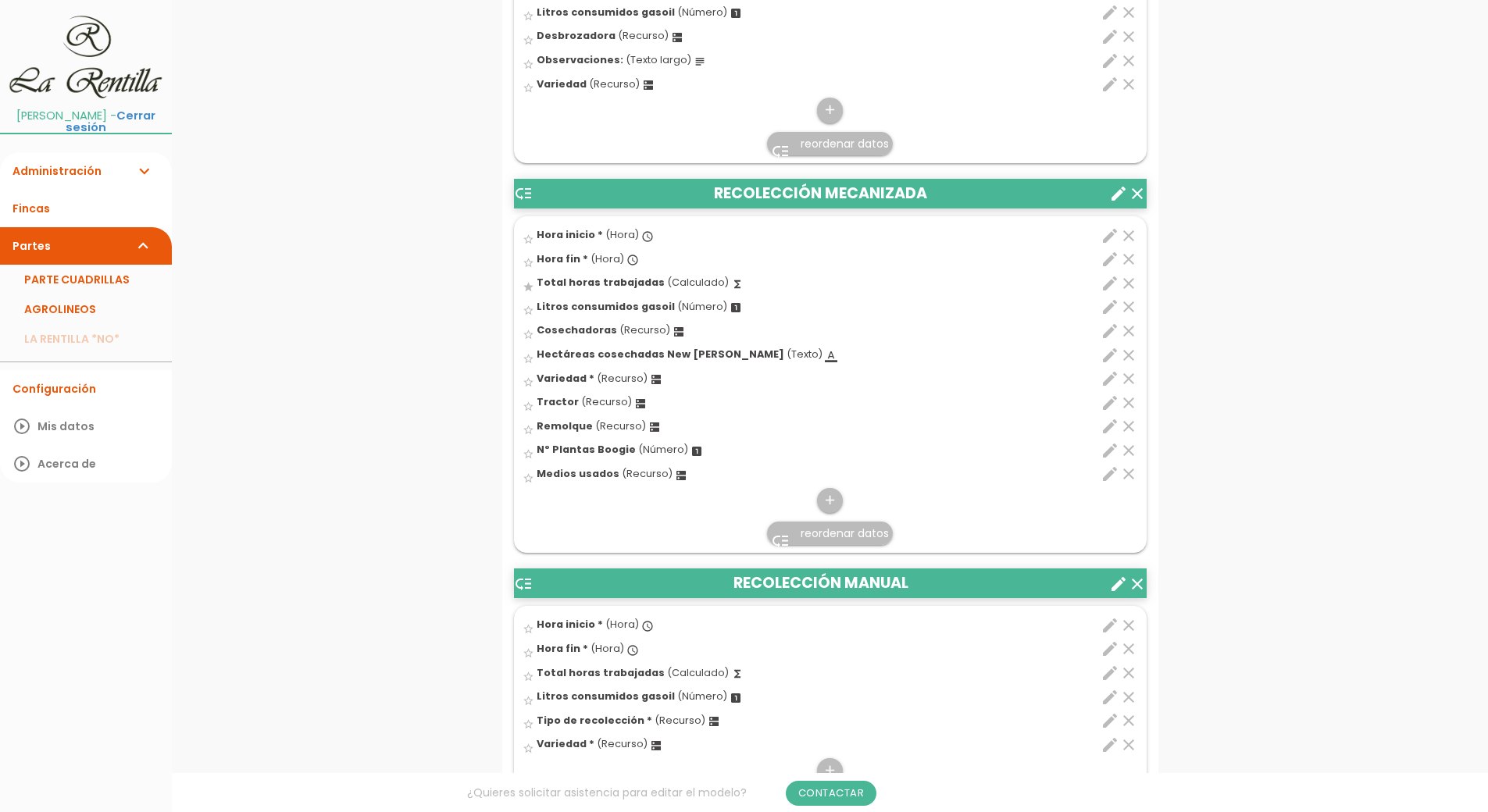
click at [1110, 353] on icon "edit" at bounding box center [1110, 356] width 19 height 19
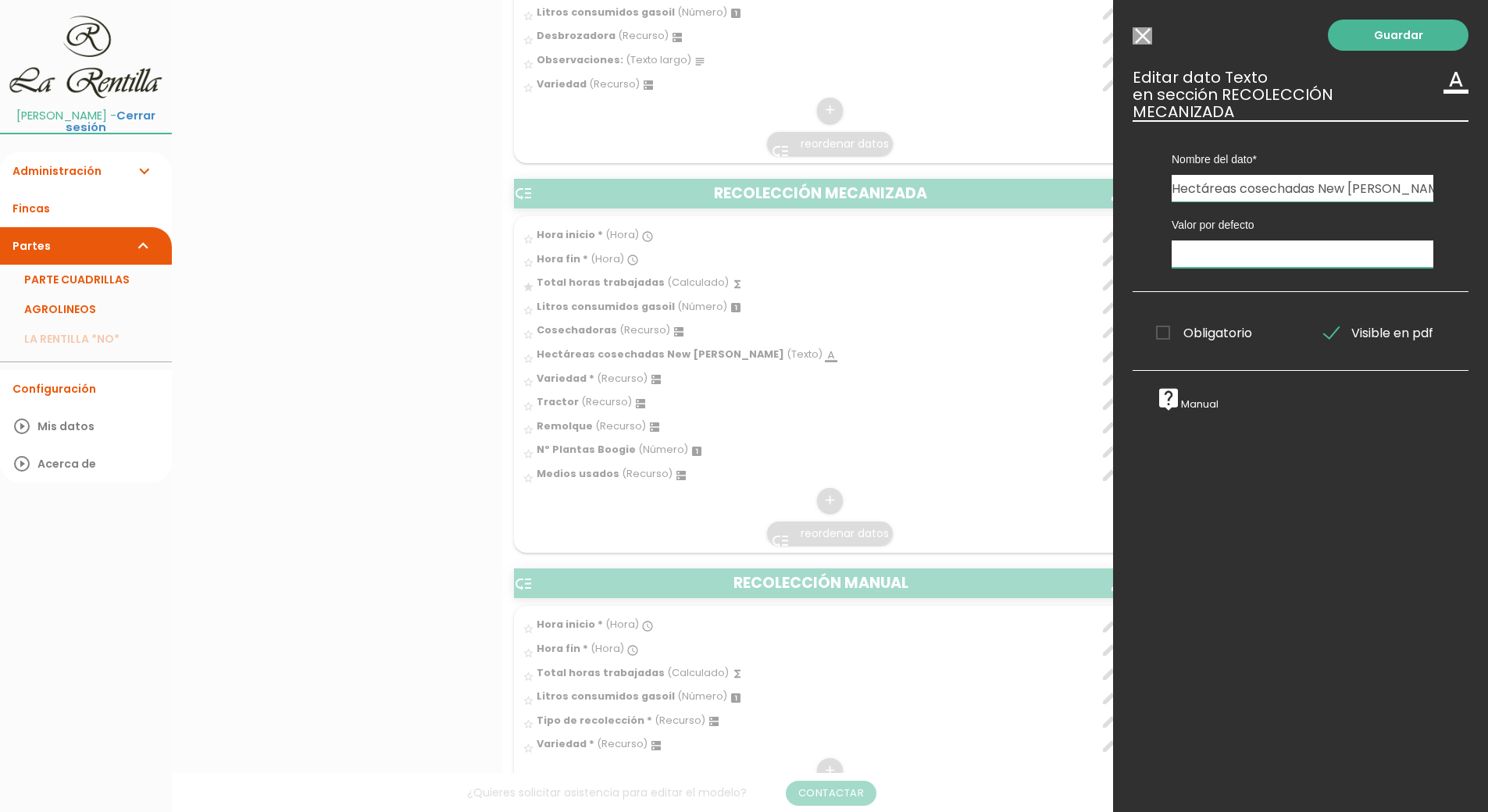
click at [1256, 259] on input "text" at bounding box center [1302, 254] width 262 height 27
type input "0"
click at [1383, 36] on link "Guardar" at bounding box center [1398, 35] width 141 height 32
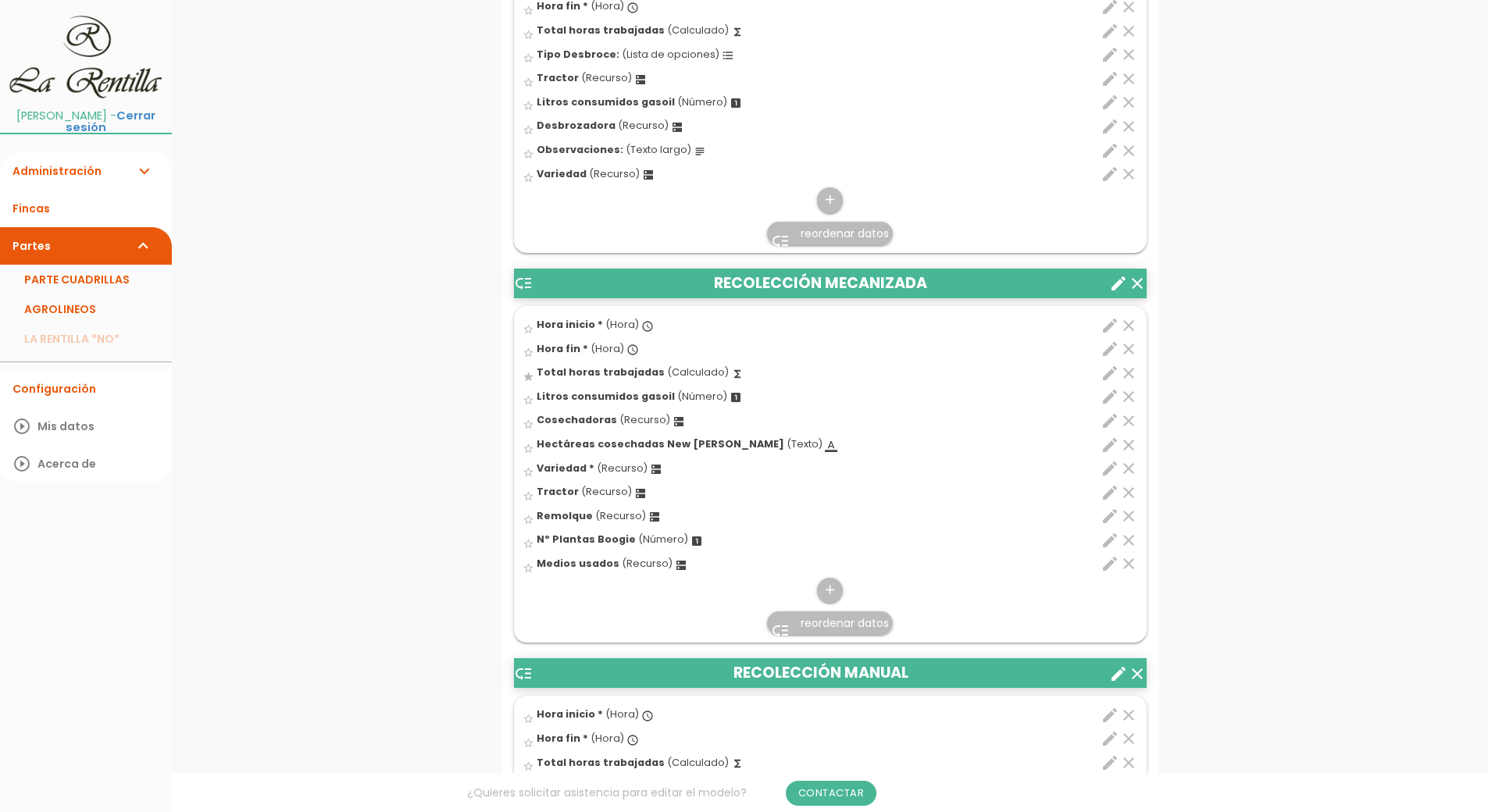
scroll to position [3583, 0]
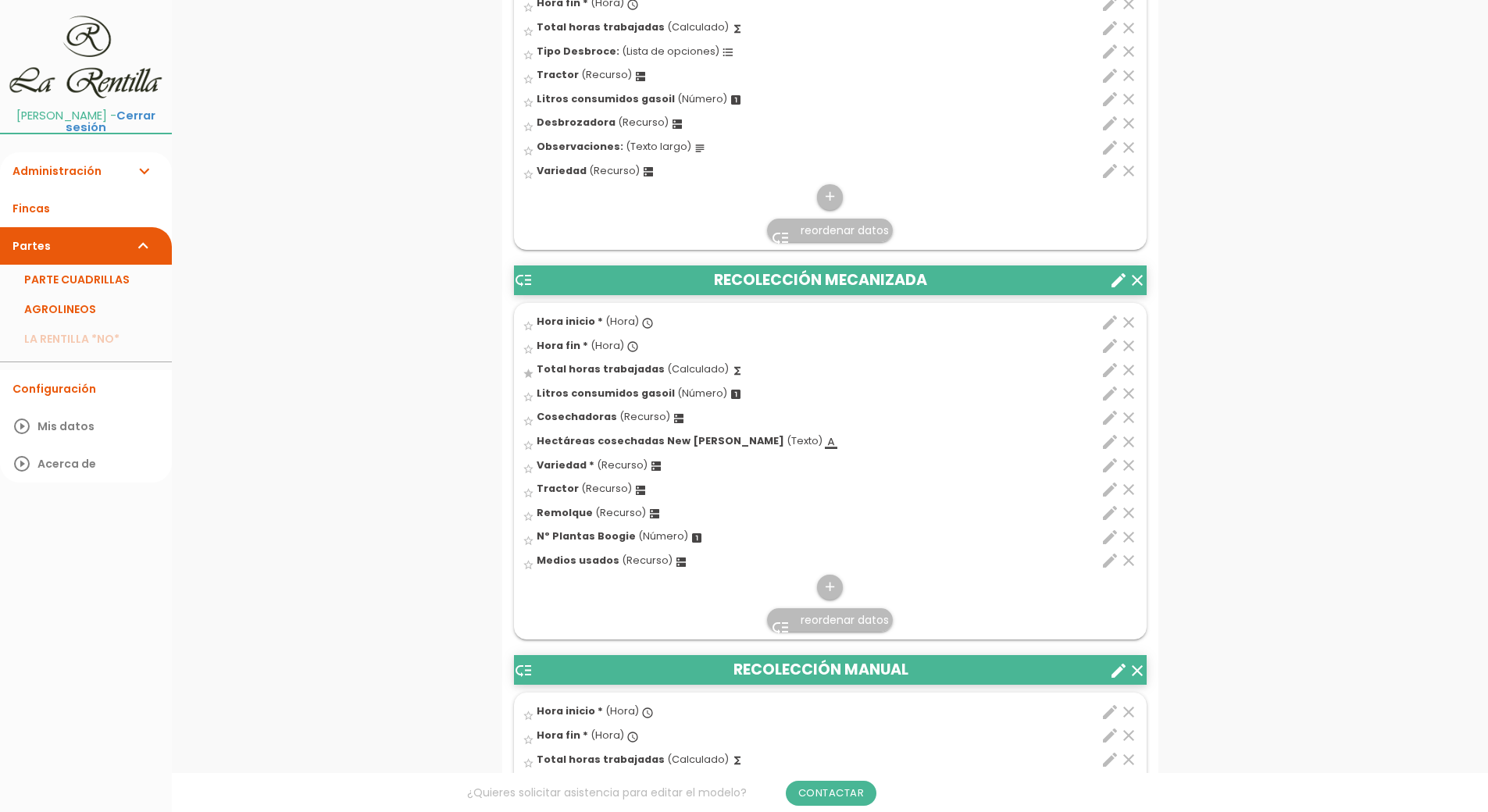
click at [551, 412] on span "Cosechadoras" at bounding box center [577, 417] width 80 height 14
click at [0, 0] on input "star_border" at bounding box center [0, 0] width 0 height 0
click at [1113, 419] on icon "edit" at bounding box center [1110, 418] width 19 height 19
select select "4914"
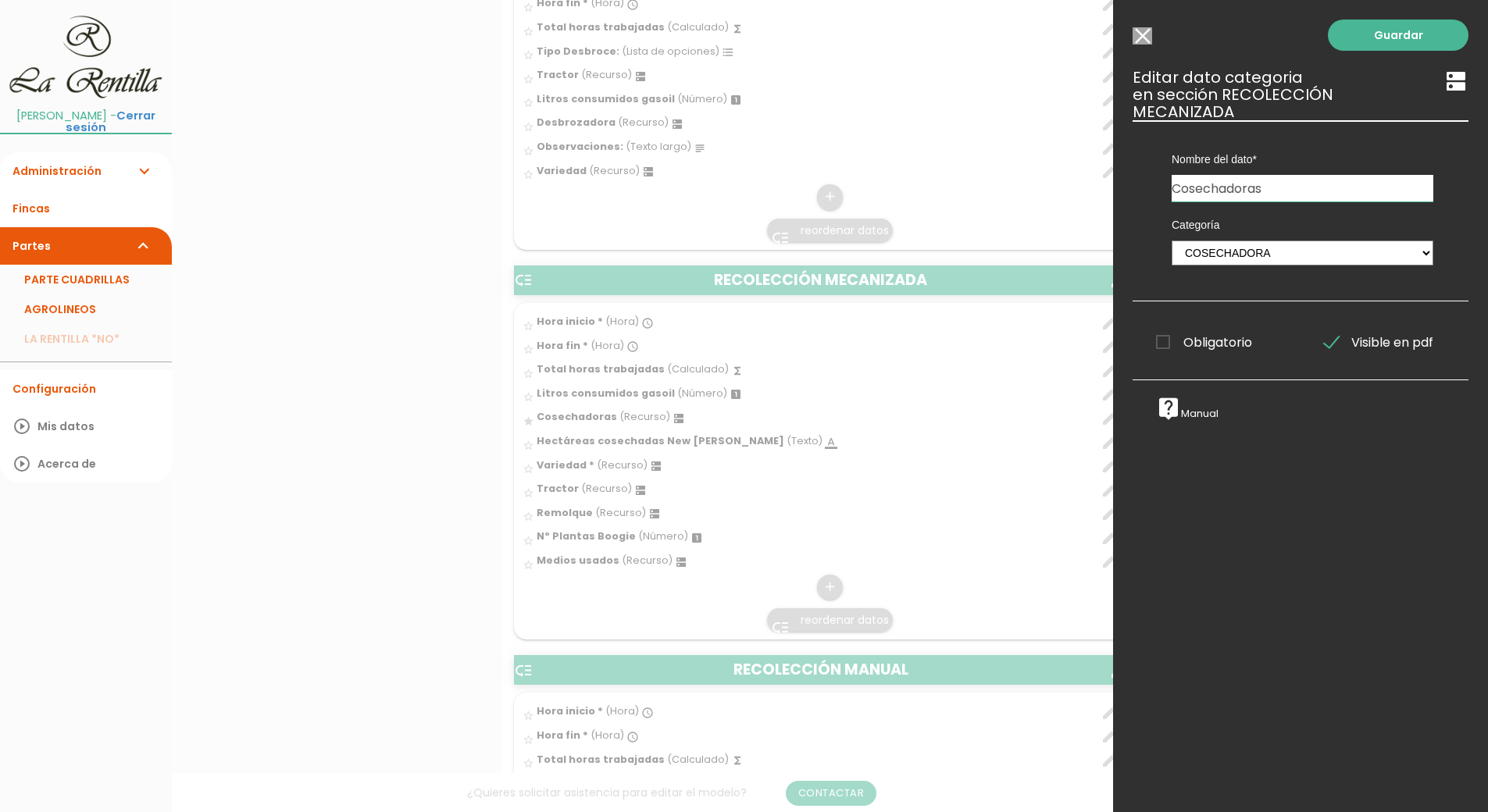
click at [1136, 32] on input "Seleccionar todos los usuarios" at bounding box center [1142, 36] width 20 height 17
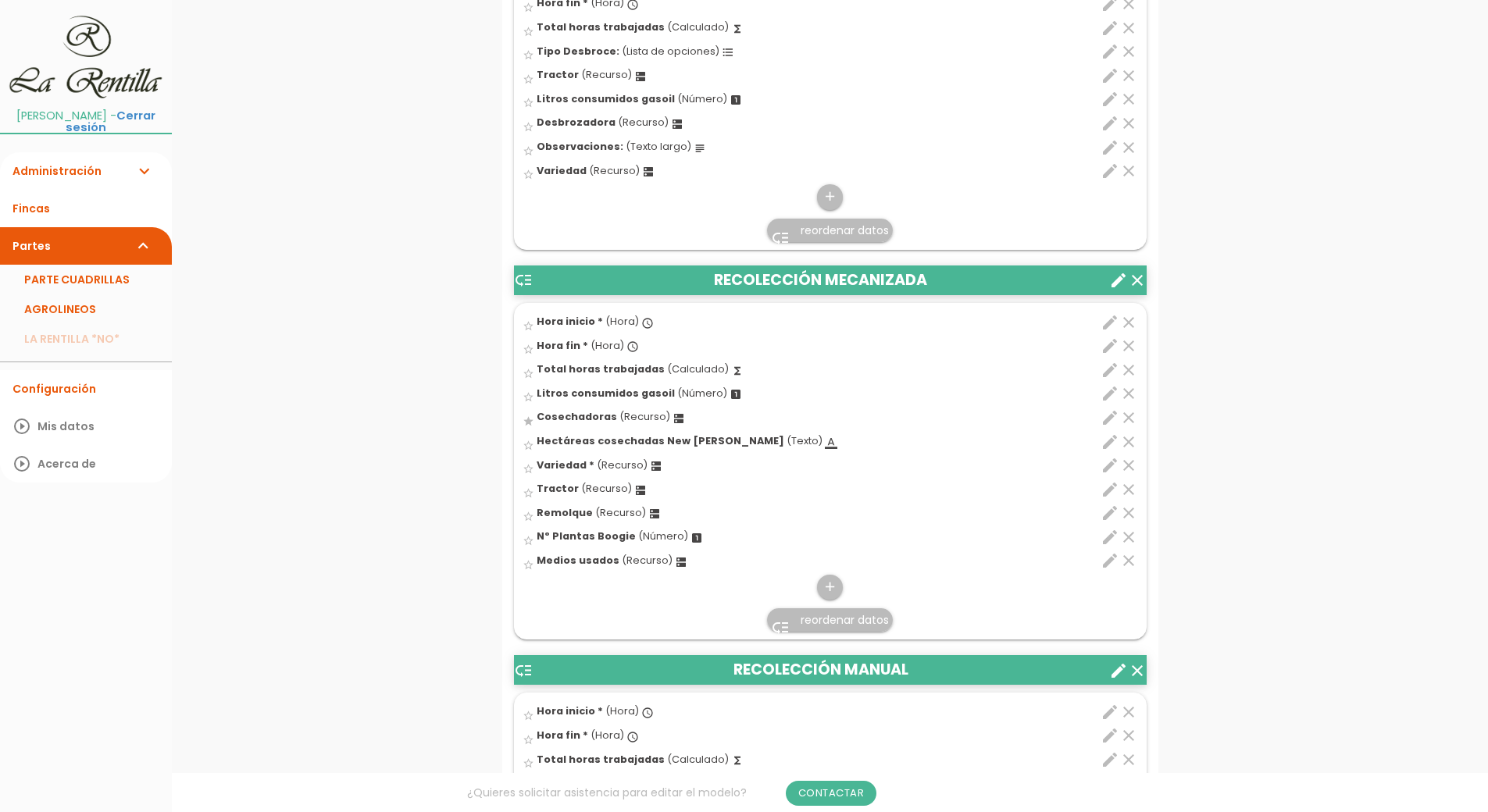
click at [828, 621] on span "reordenar datos" at bounding box center [844, 620] width 88 height 15
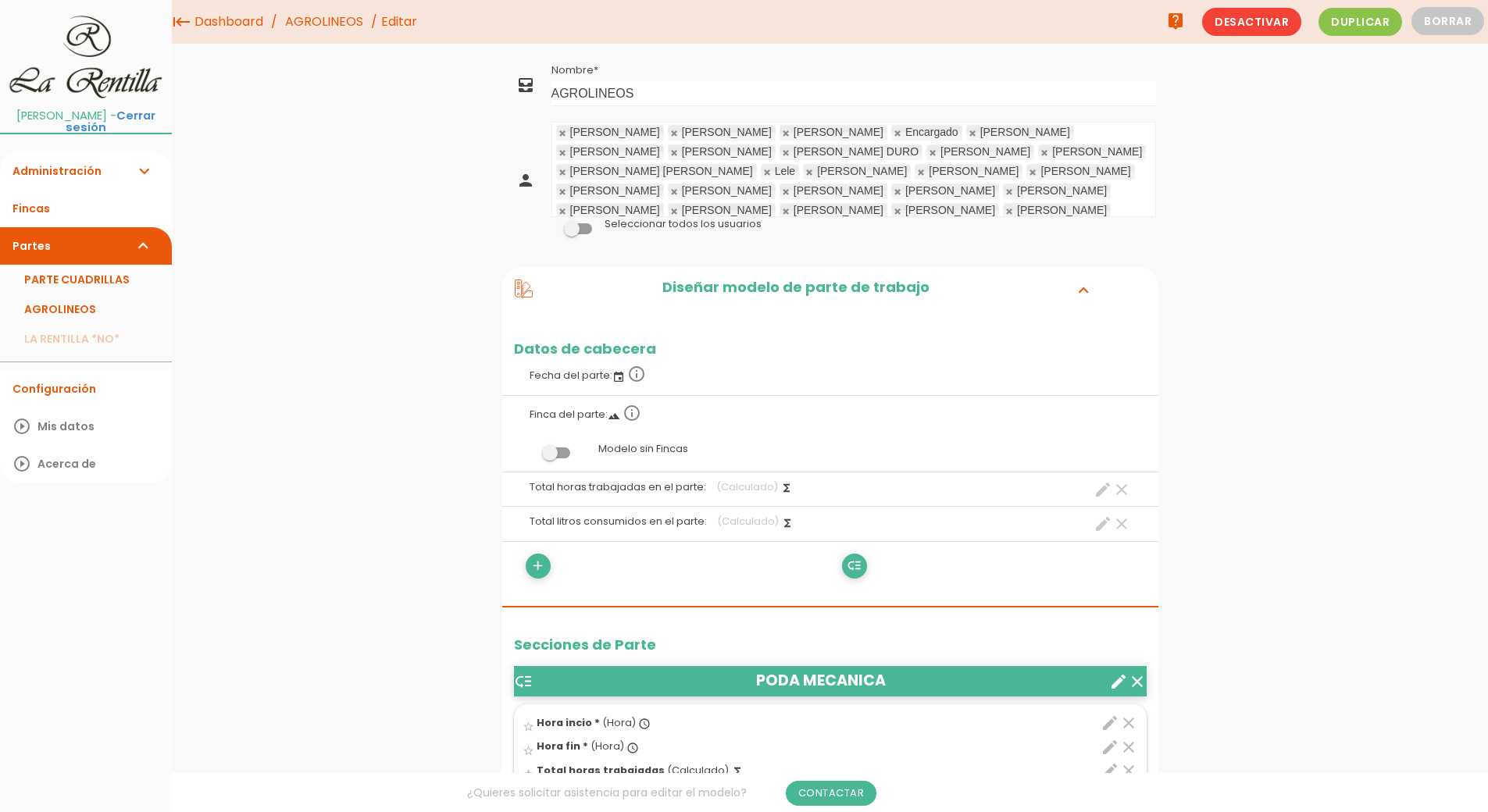
scroll to position [169, 0]
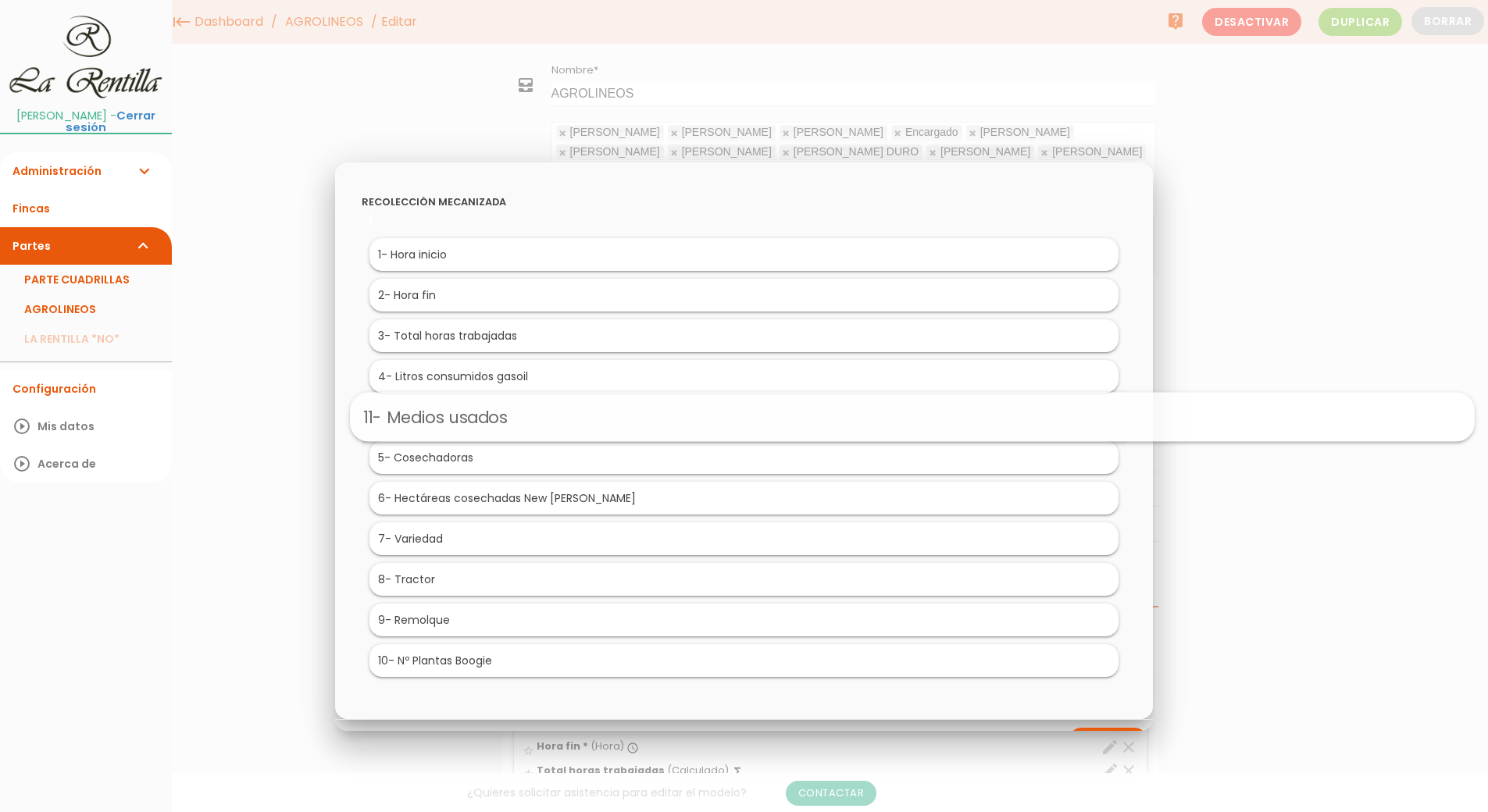
drag, startPoint x: 451, startPoint y: 661, endPoint x: 619, endPoint y: 403, distance: 307.9
click at [1294, 274] on div at bounding box center [744, 304] width 1488 height 1015
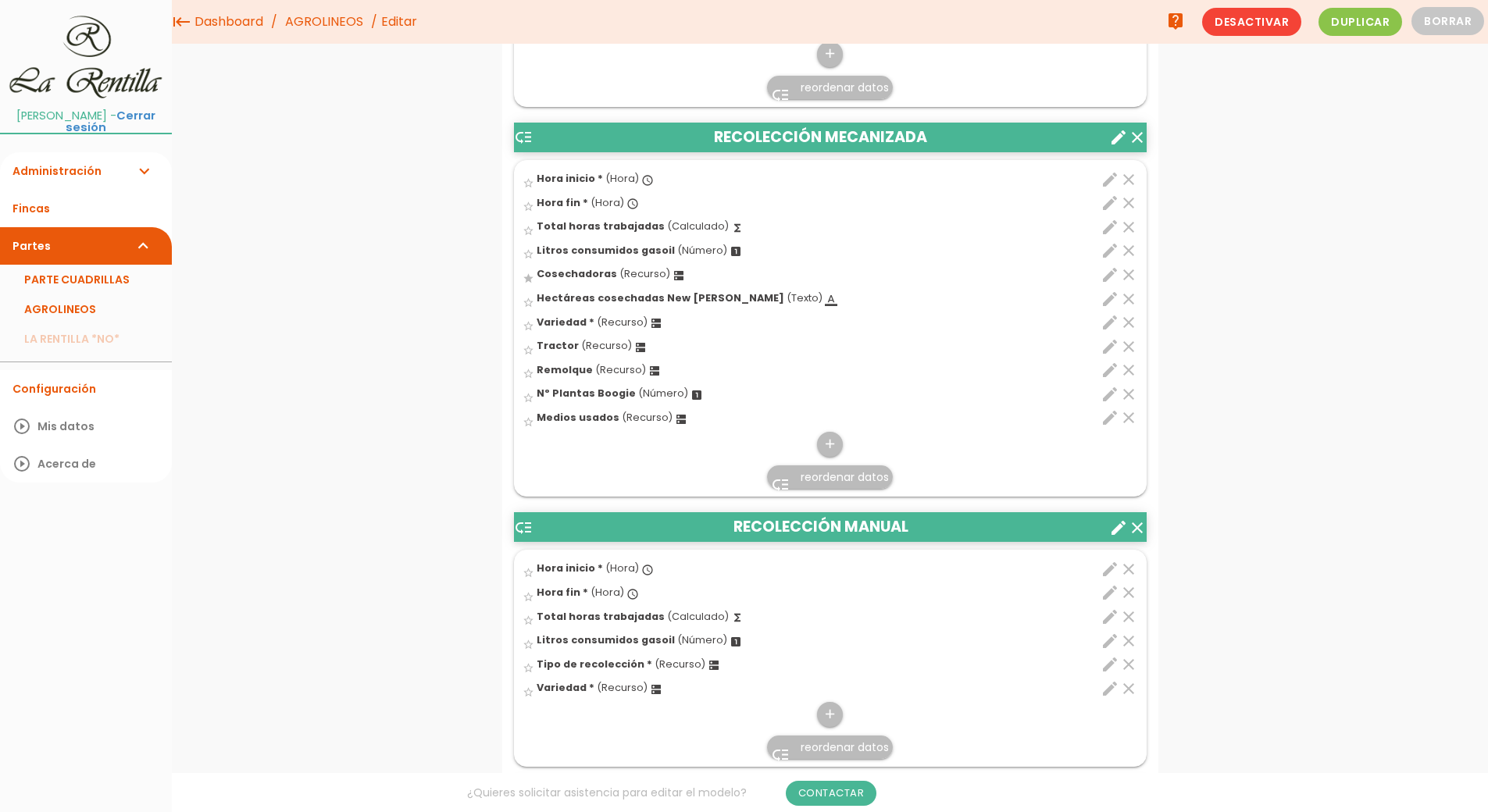
click at [843, 474] on span "reordenar datos" at bounding box center [844, 477] width 88 height 15
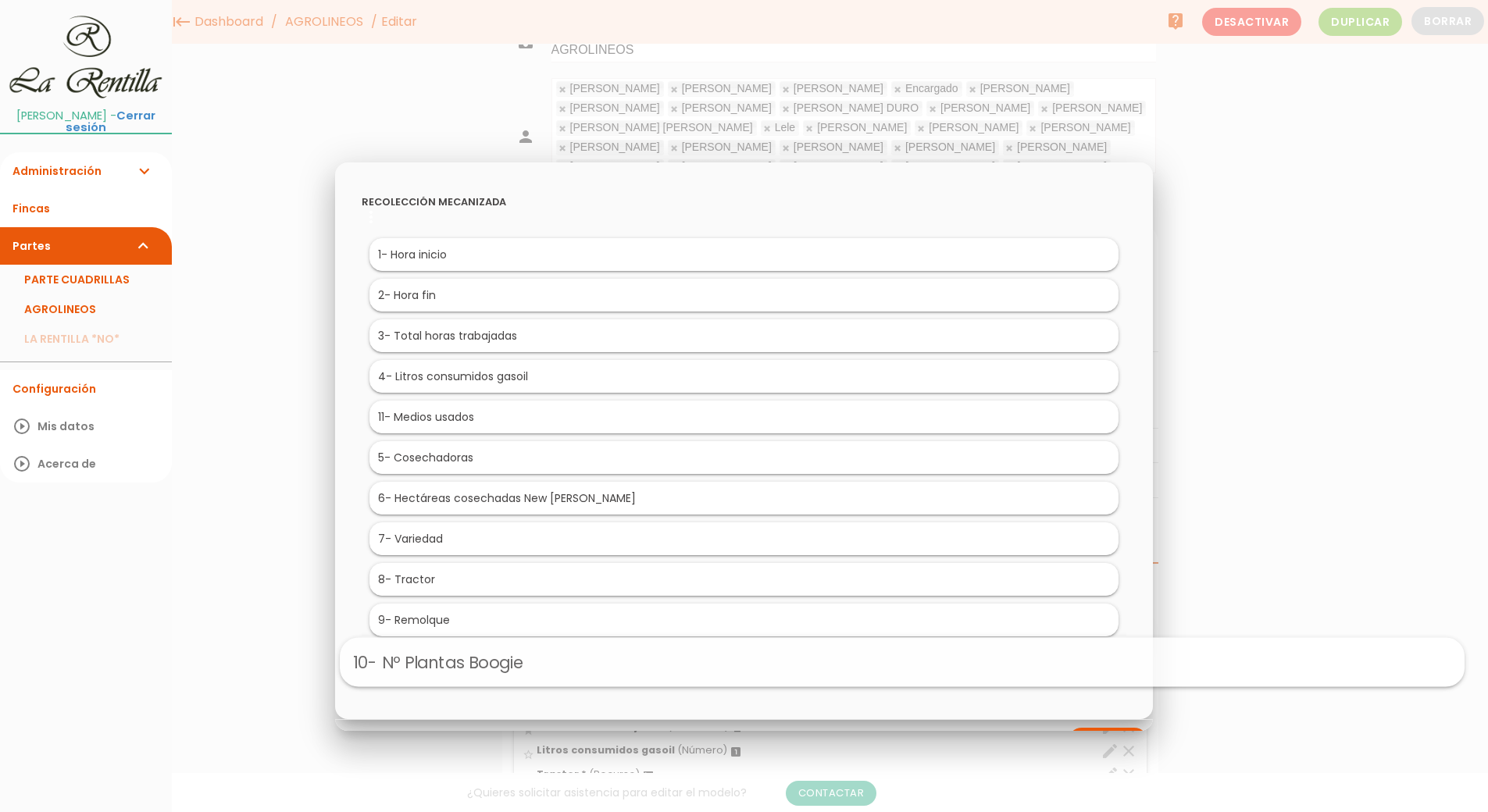
drag, startPoint x: 532, startPoint y: 664, endPoint x: 692, endPoint y: 661, distance: 160.0
click at [1314, 357] on div at bounding box center [744, 304] width 1488 height 1015
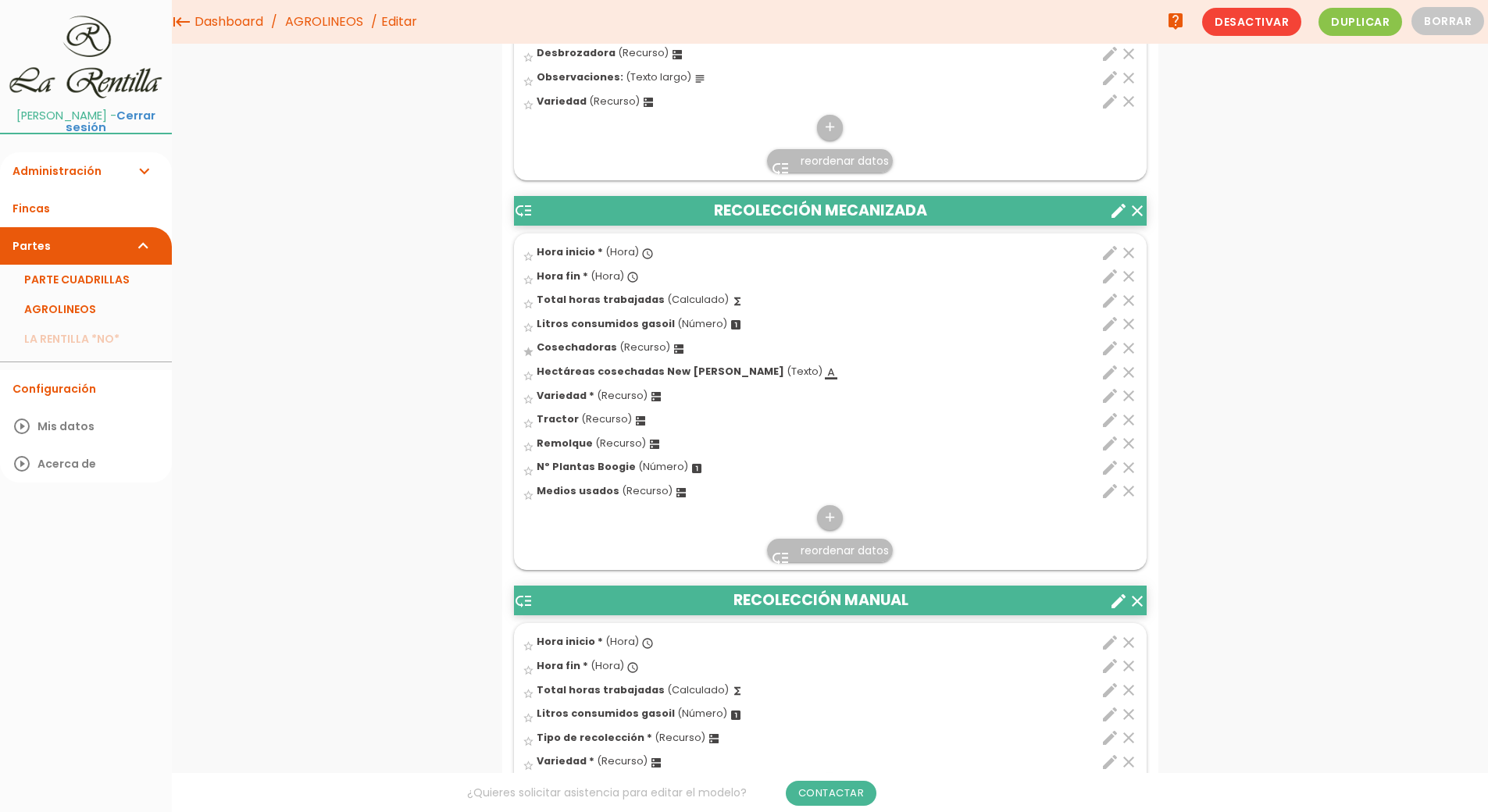
scroll to position [3605, 0]
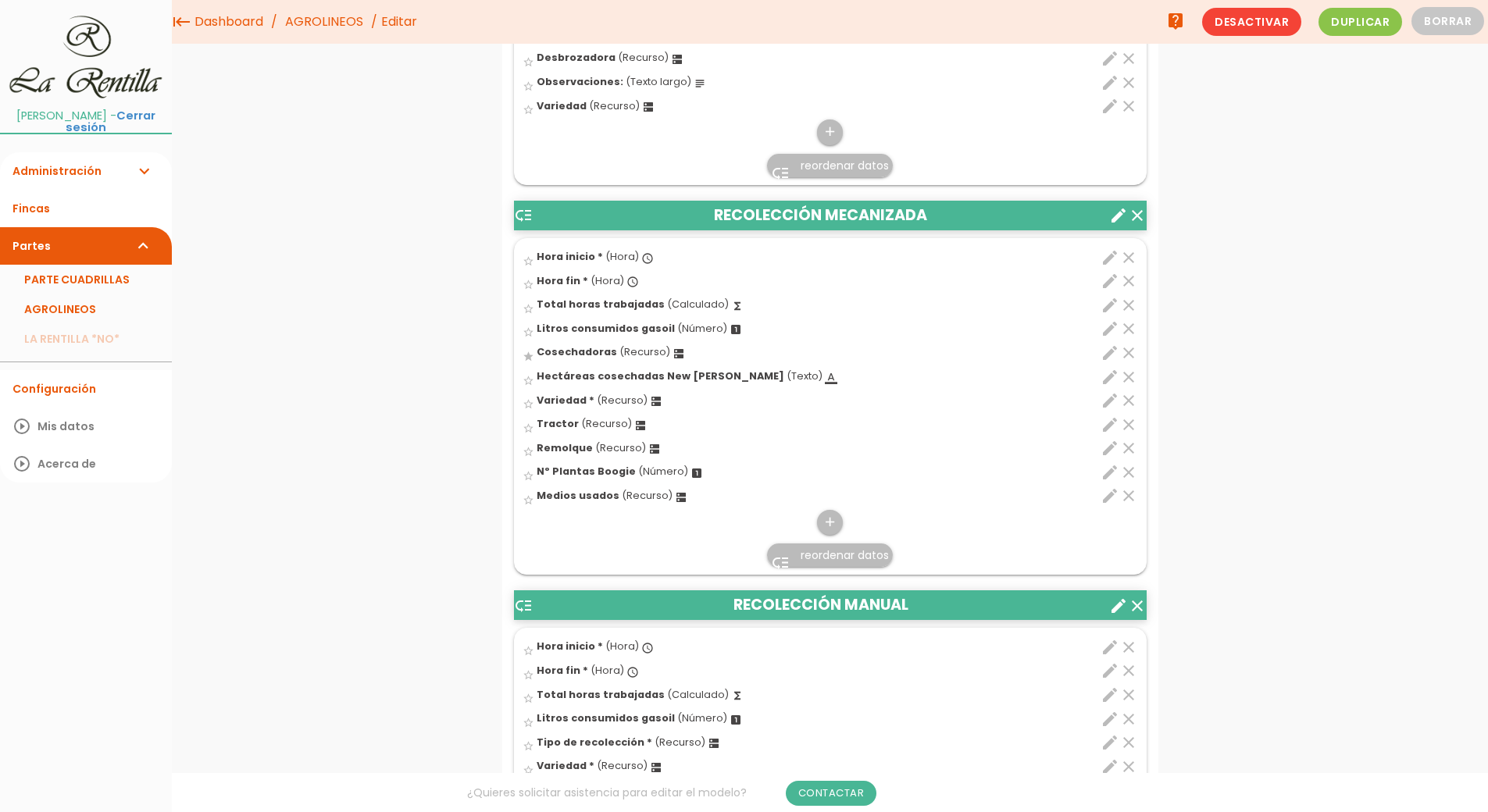
click at [839, 555] on span "reordenar datos" at bounding box center [844, 555] width 88 height 15
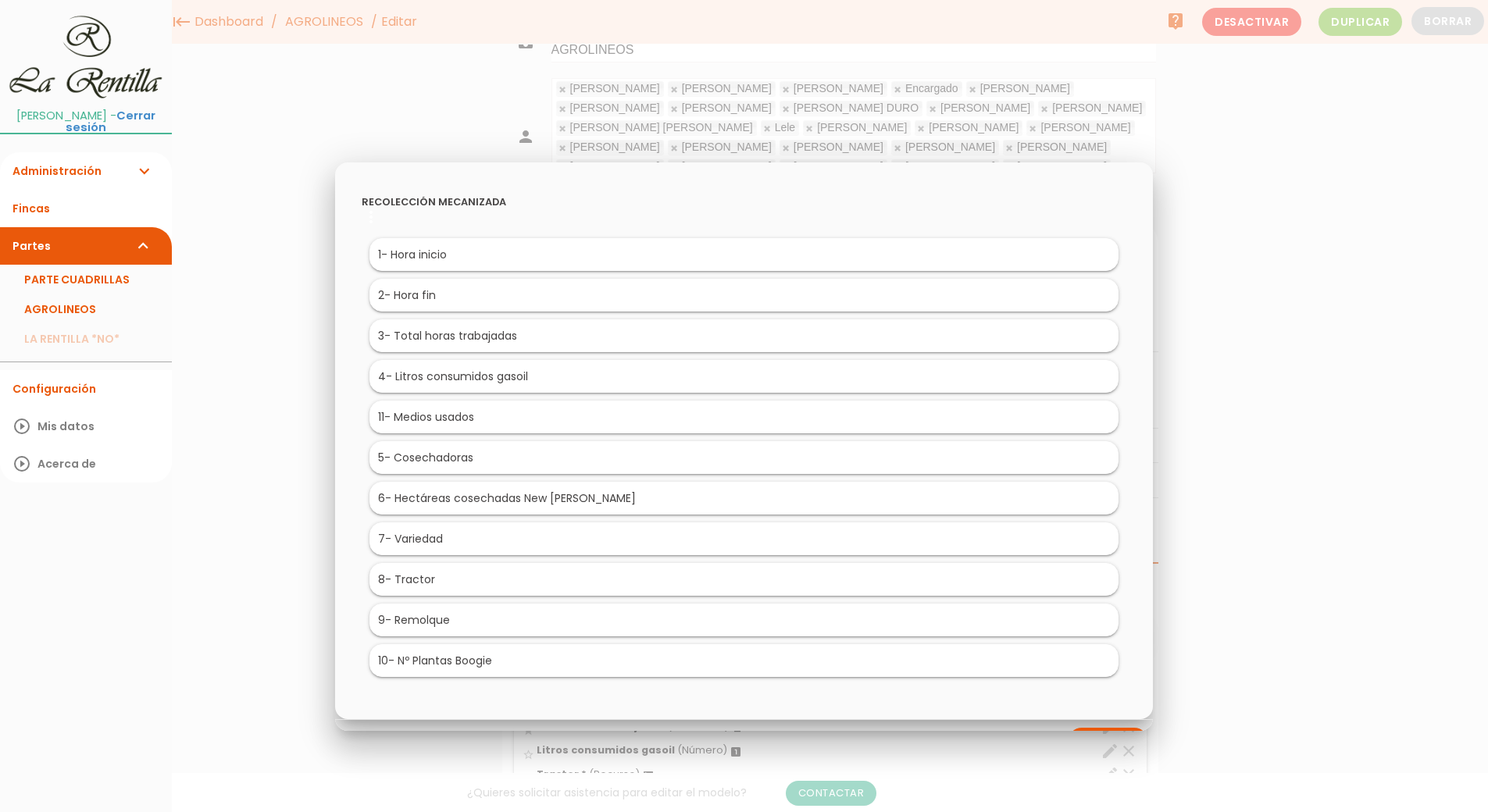
click at [1356, 348] on div at bounding box center [744, 304] width 1488 height 1015
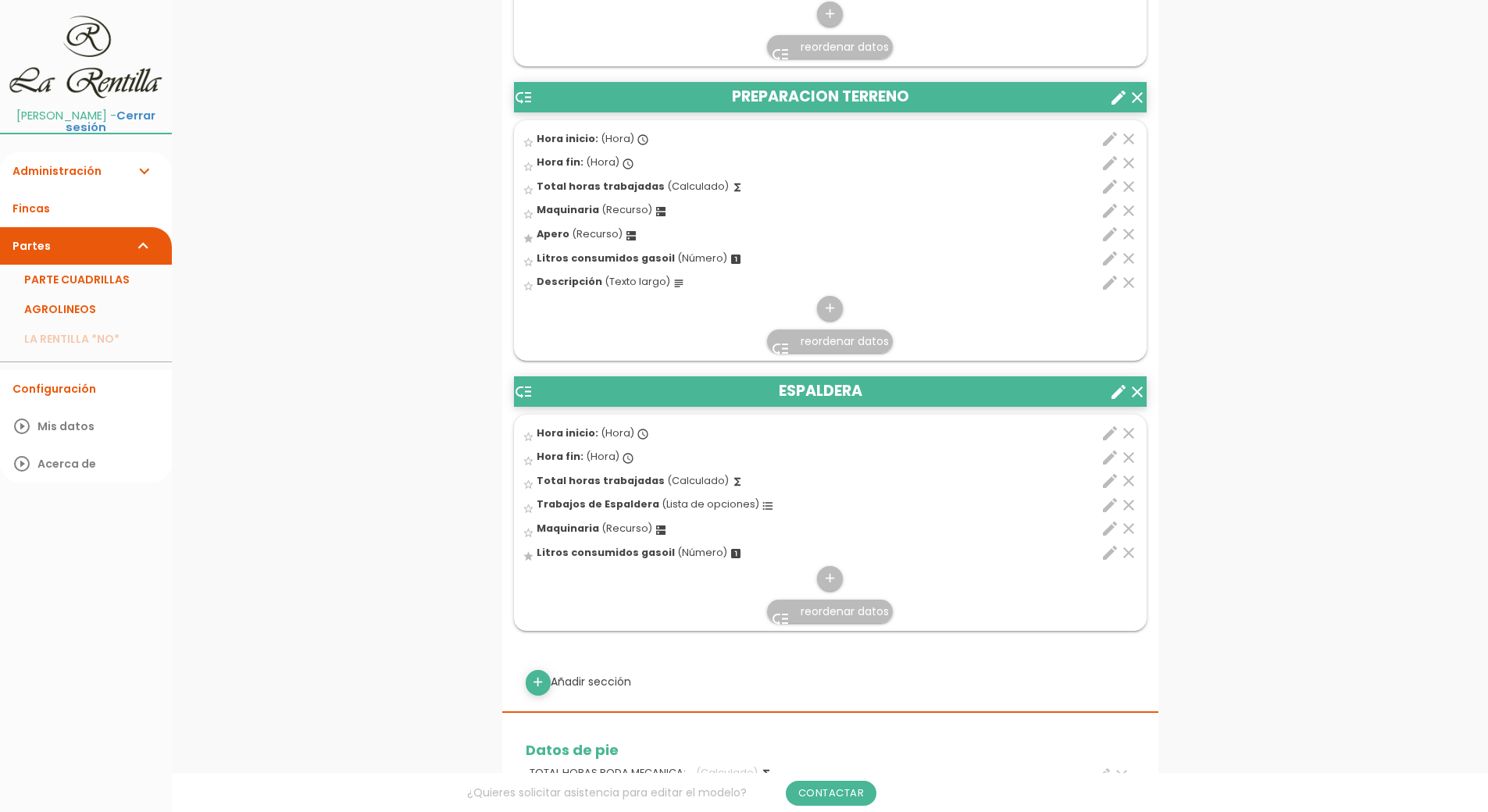
scroll to position [5935, 0]
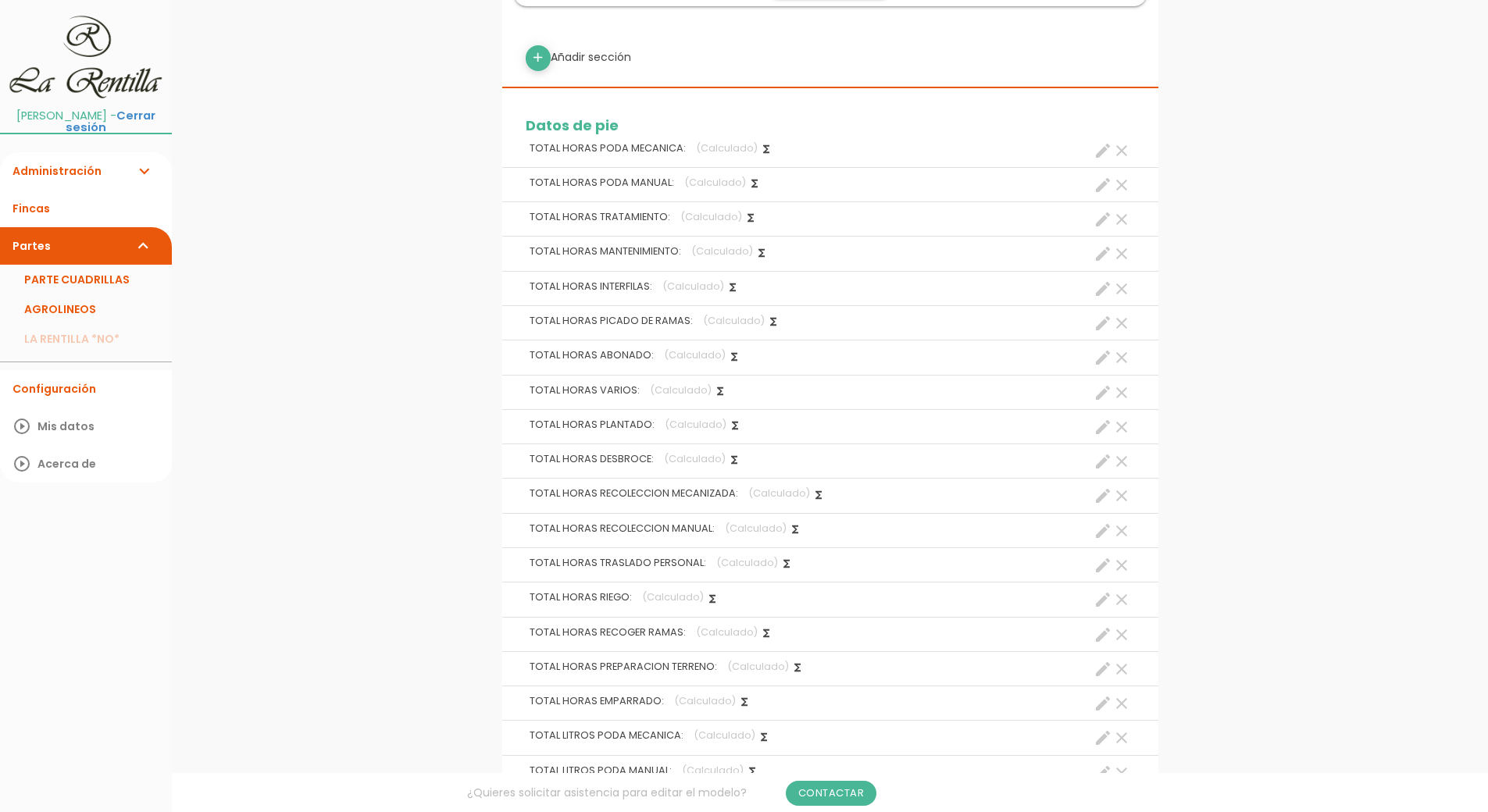
click at [61, 294] on link "AGROLINEOS" at bounding box center [85, 309] width 171 height 30
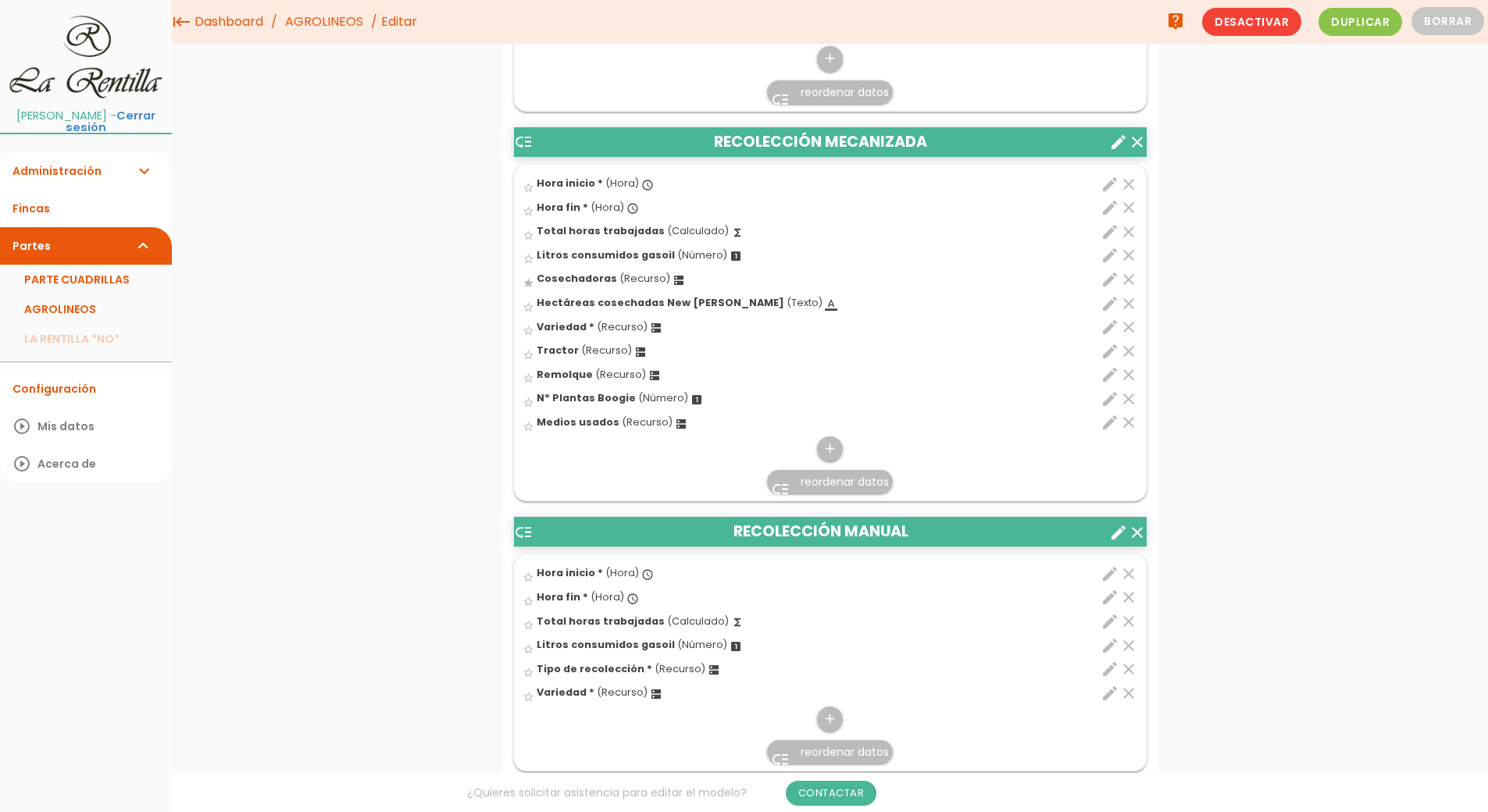
scroll to position [3605, 0]
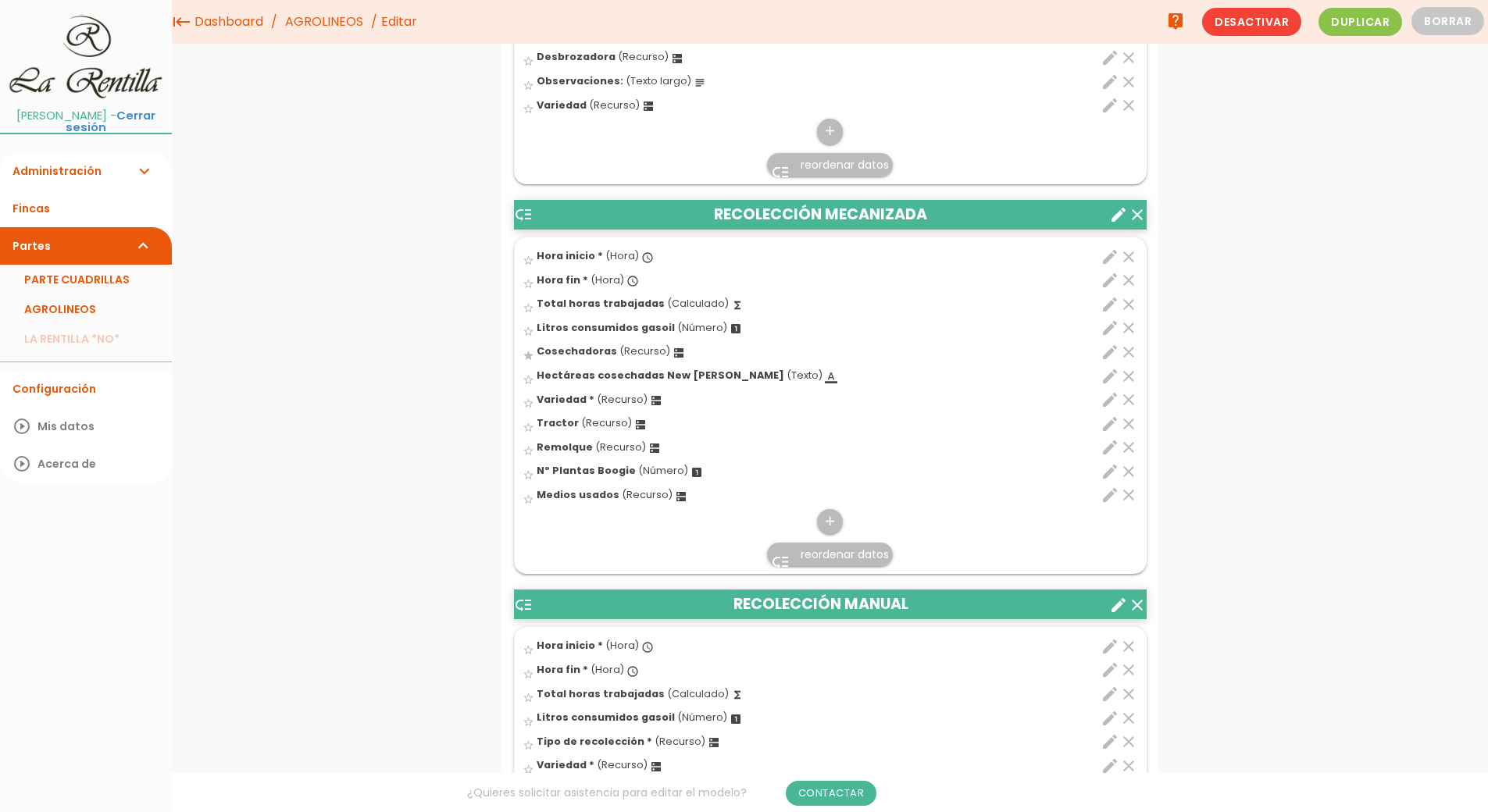
click at [851, 559] on span "reordenar datos" at bounding box center [844, 554] width 88 height 15
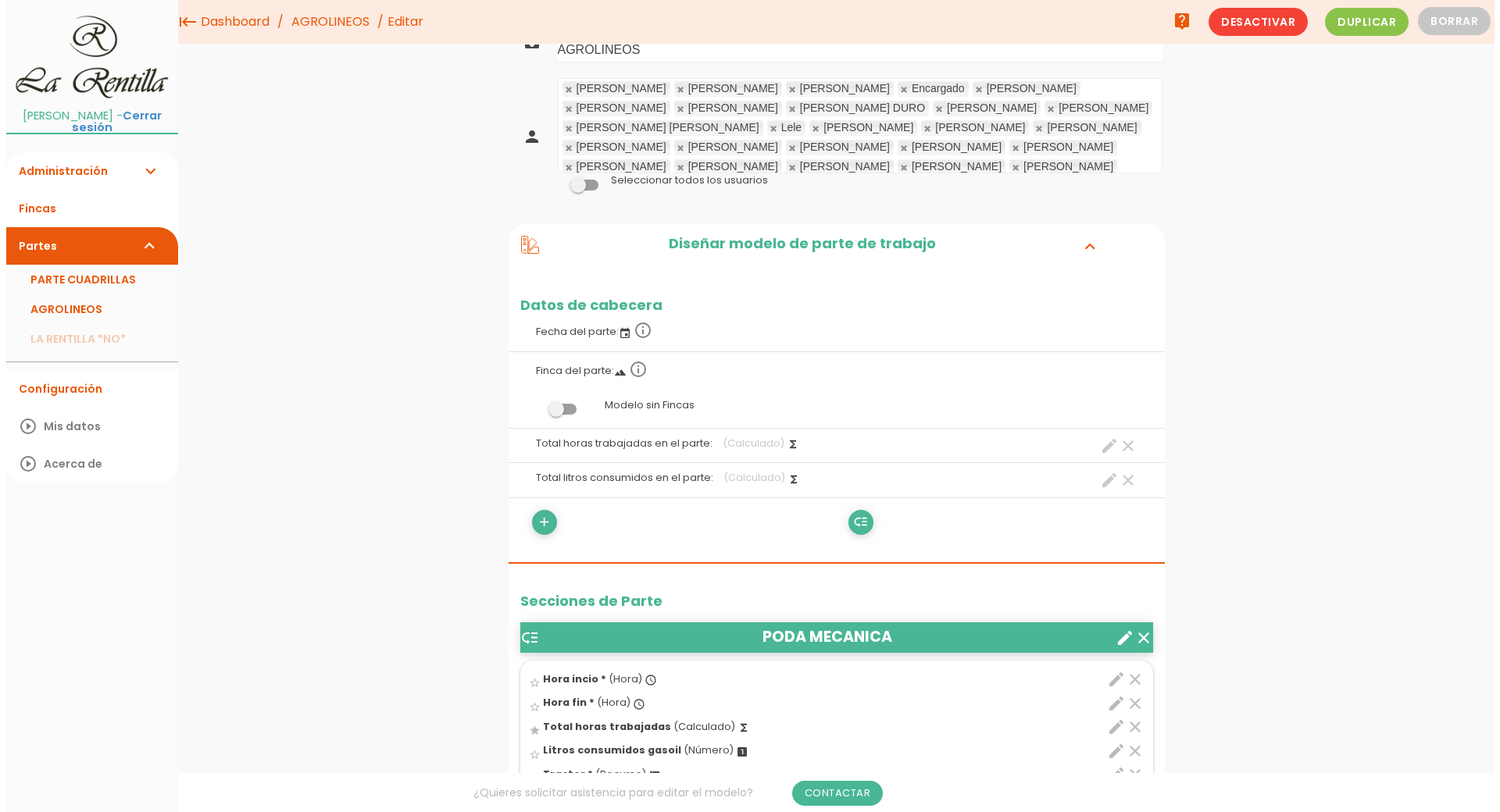
scroll to position [0, 0]
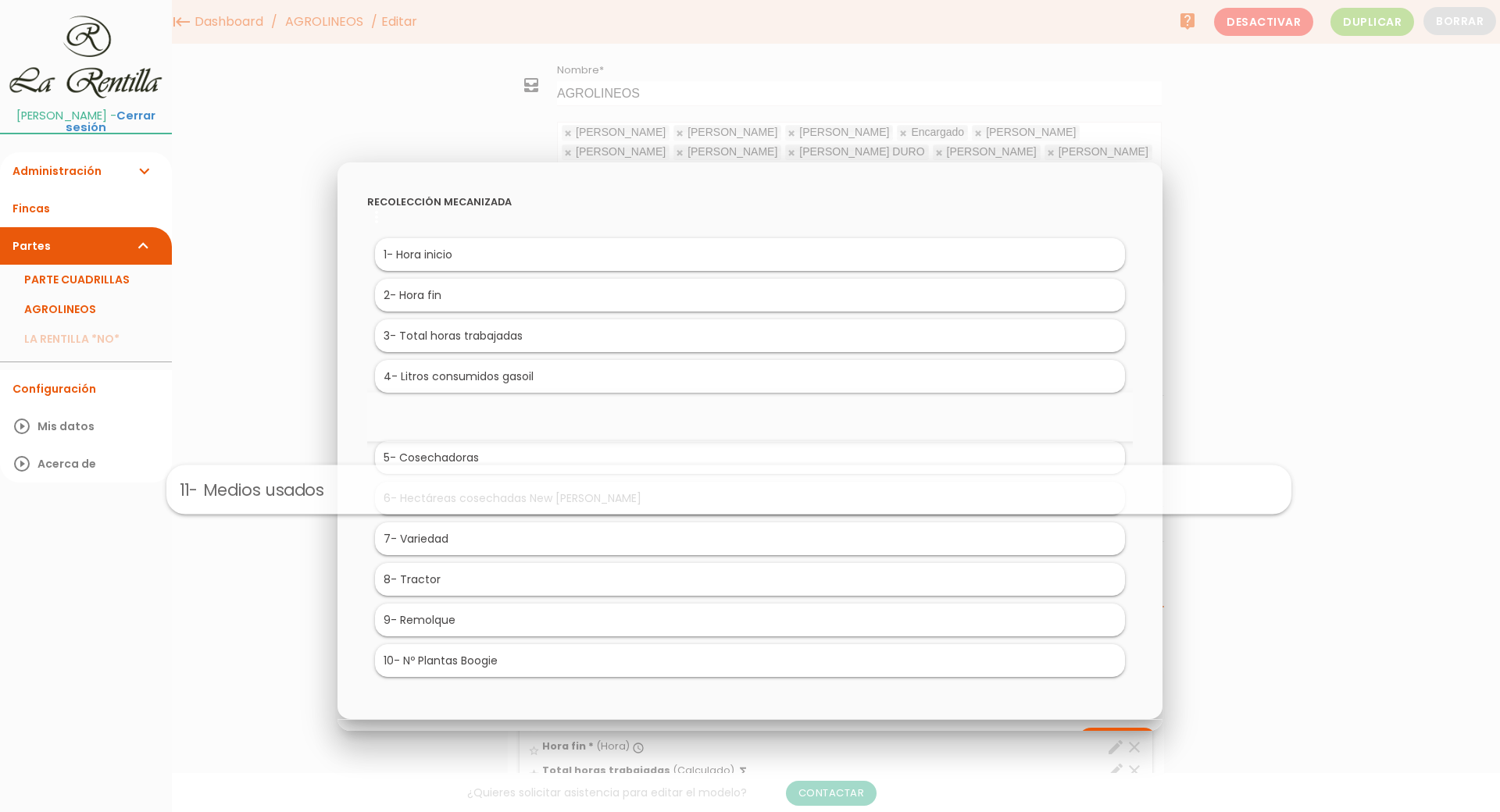
drag, startPoint x: 445, startPoint y: 664, endPoint x: 482, endPoint y: 403, distance: 263.6
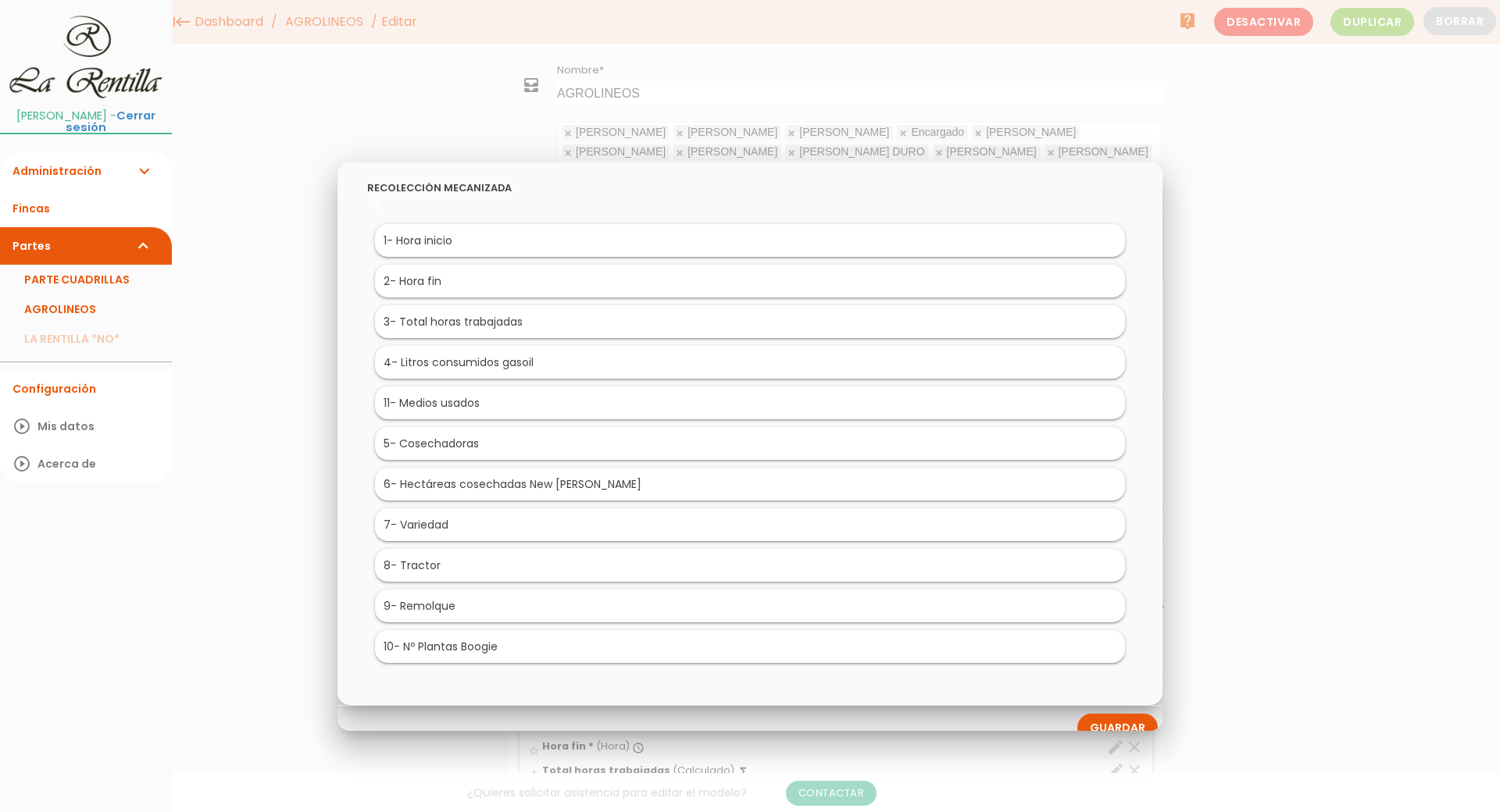
scroll to position [35, 0]
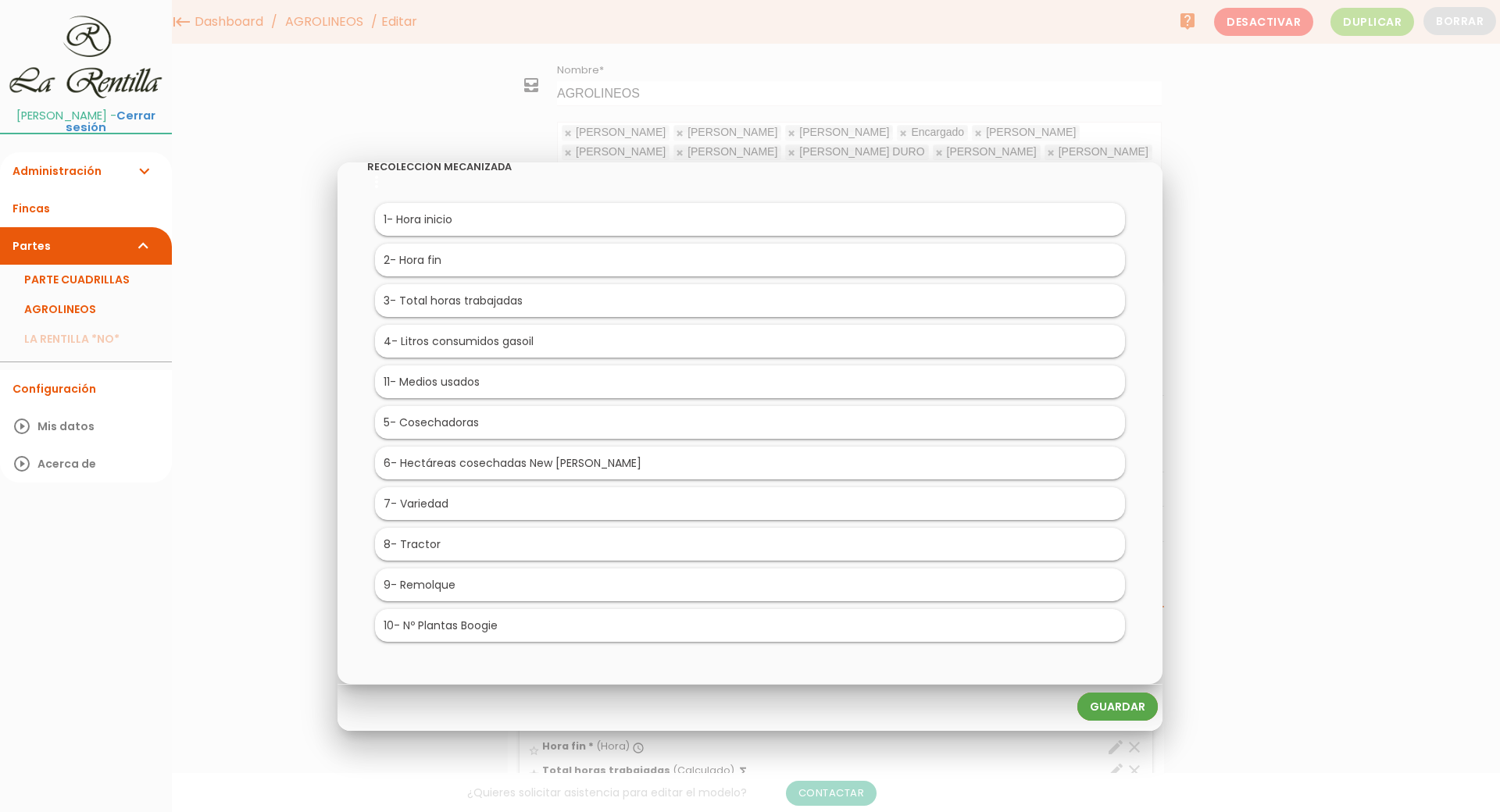
click at [1108, 708] on link "Guardar" at bounding box center [1117, 706] width 80 height 28
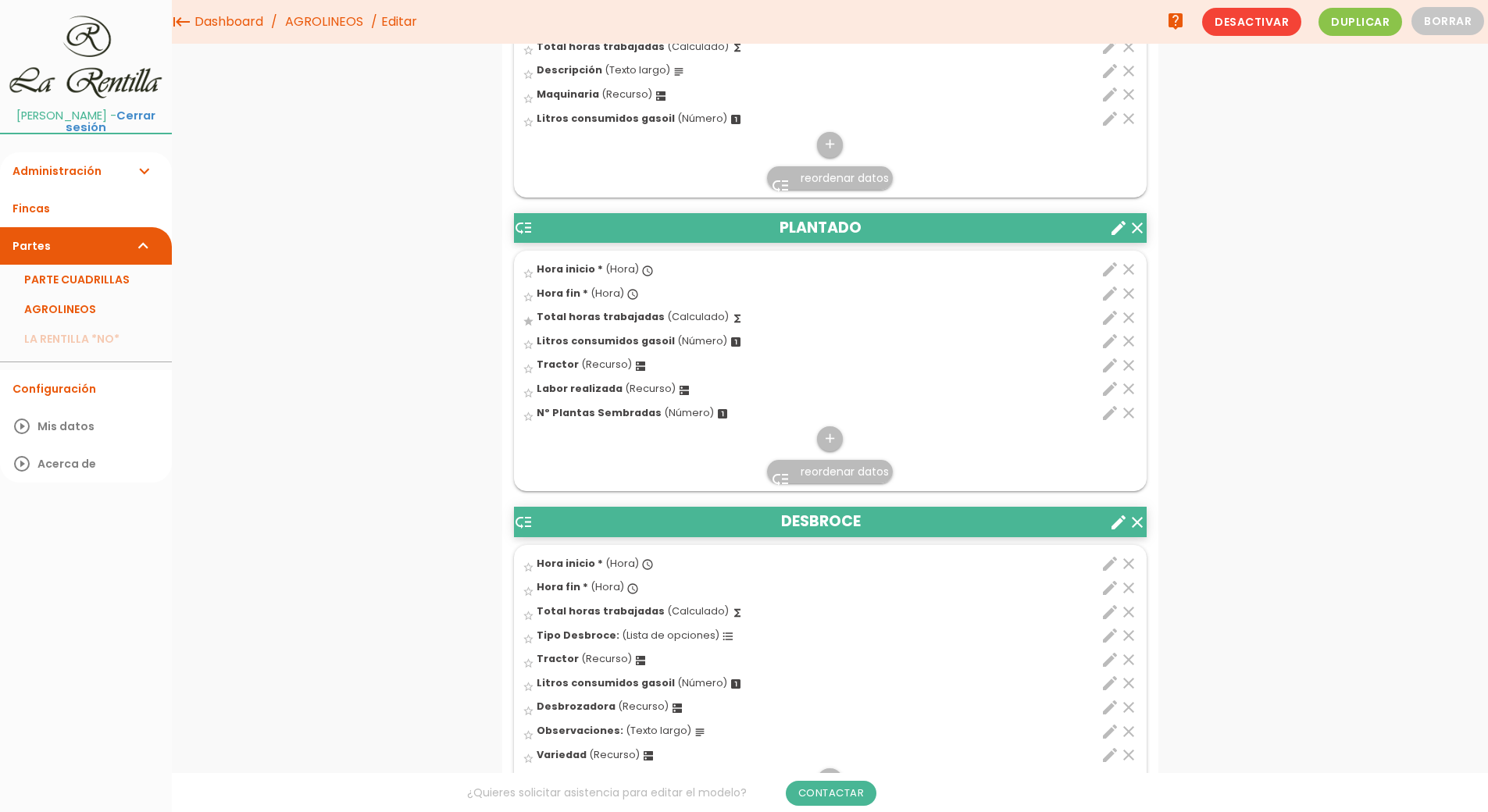
scroll to position [2577, 0]
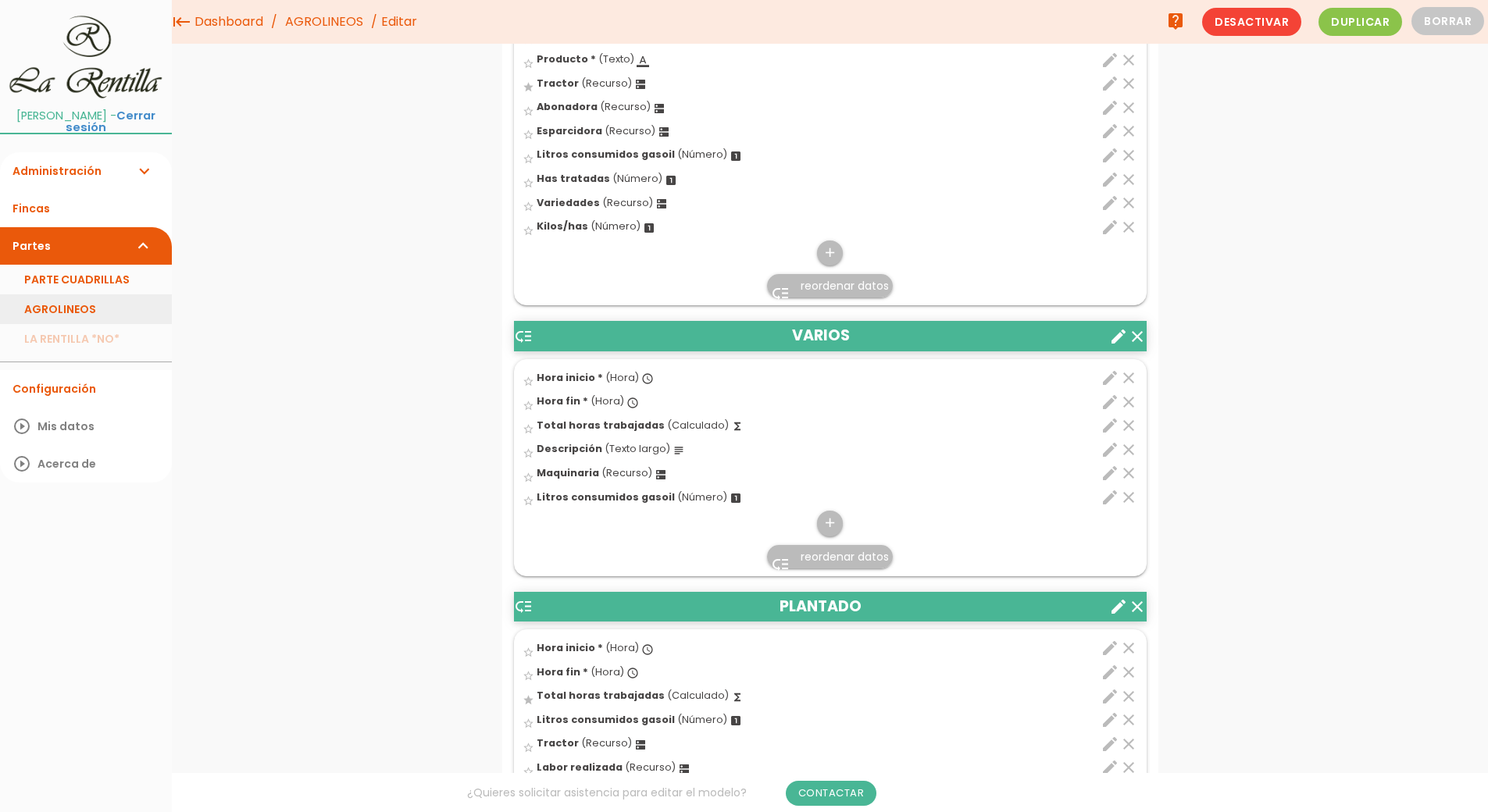
click at [61, 310] on link "AGROLINEOS" at bounding box center [85, 309] width 171 height 30
